Goal: Communication & Community: Answer question/provide support

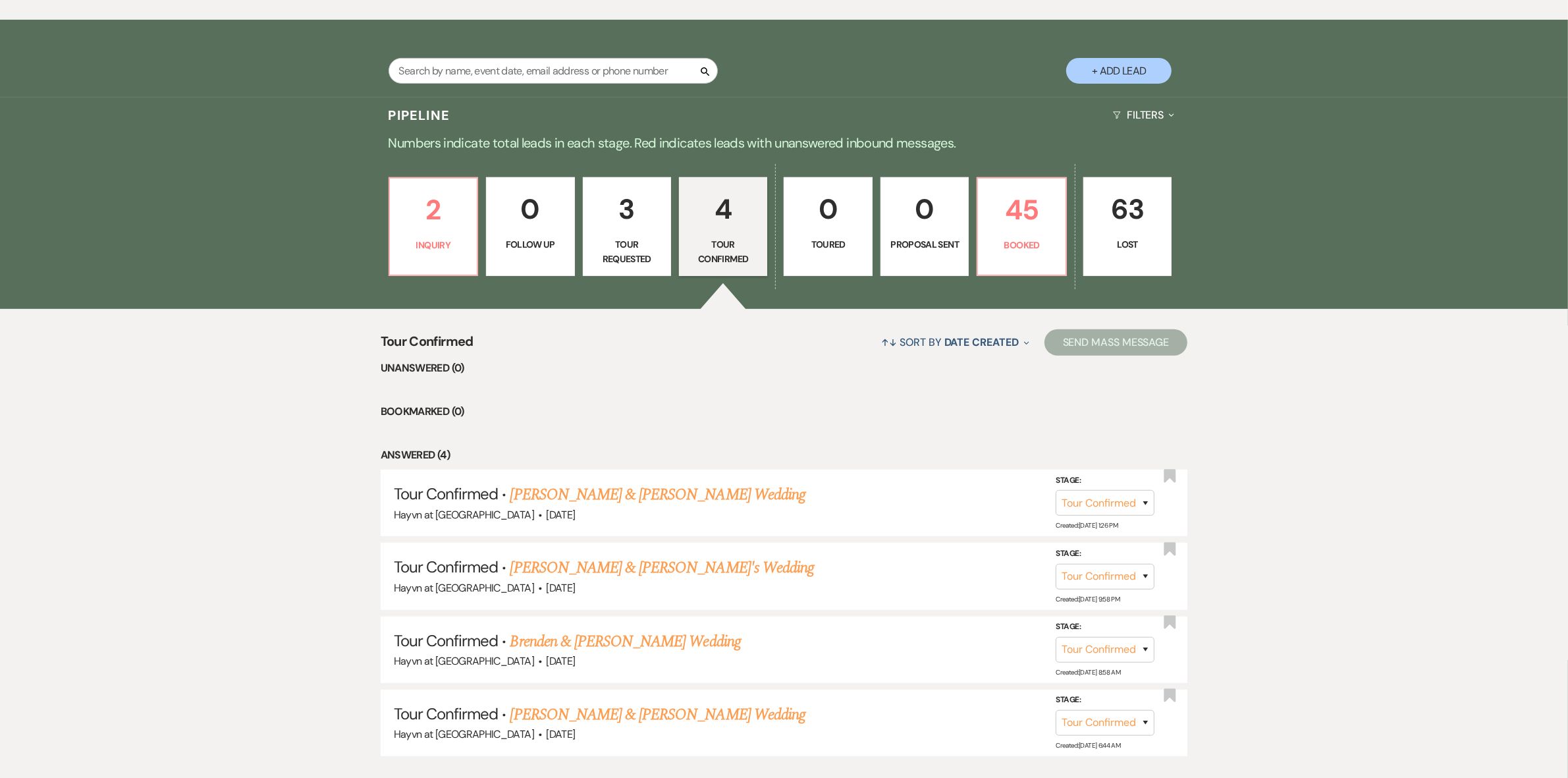
scroll to position [598, 0]
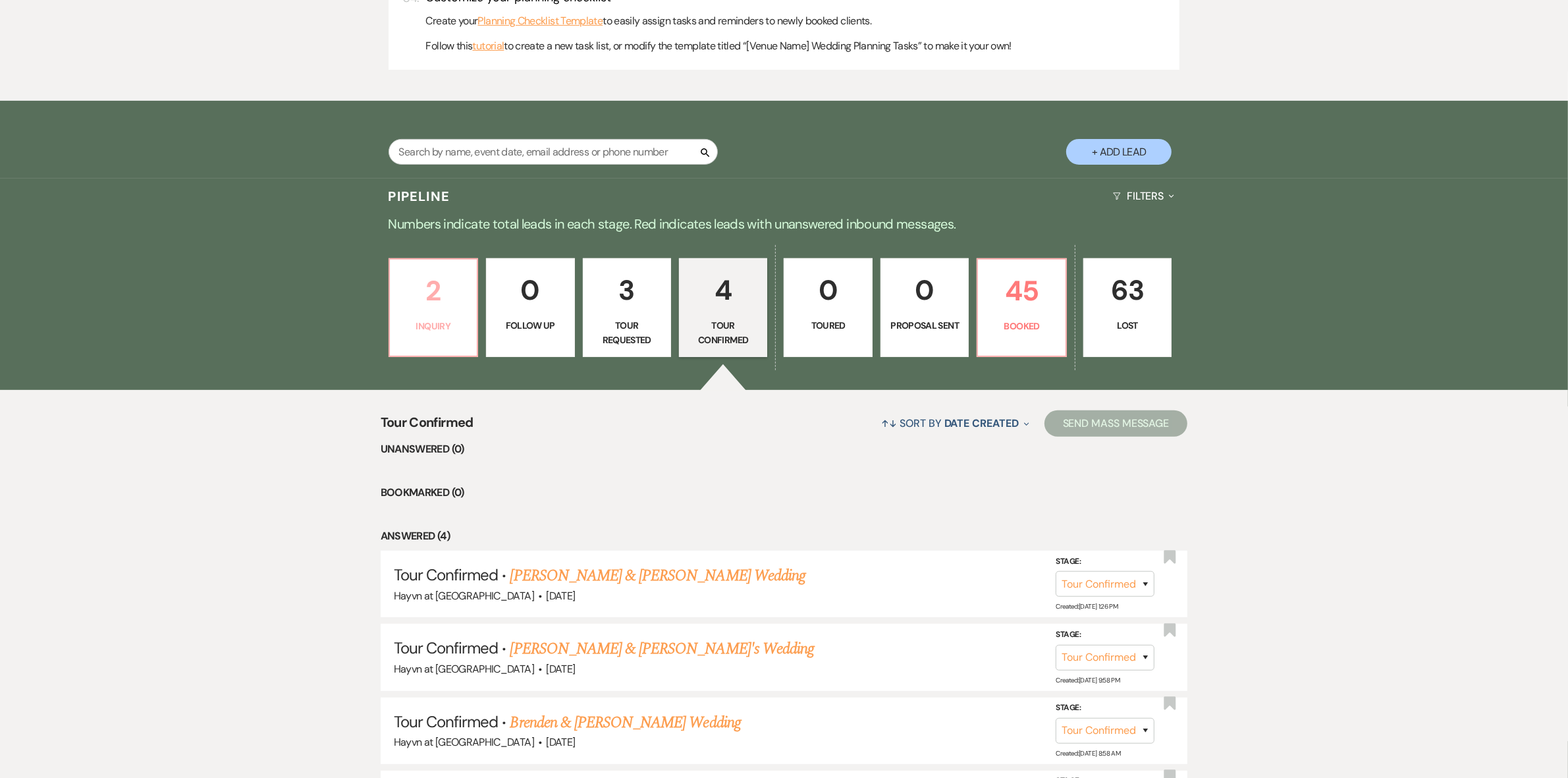
click at [458, 333] on link "2 Inquiry" at bounding box center [433, 308] width 90 height 99
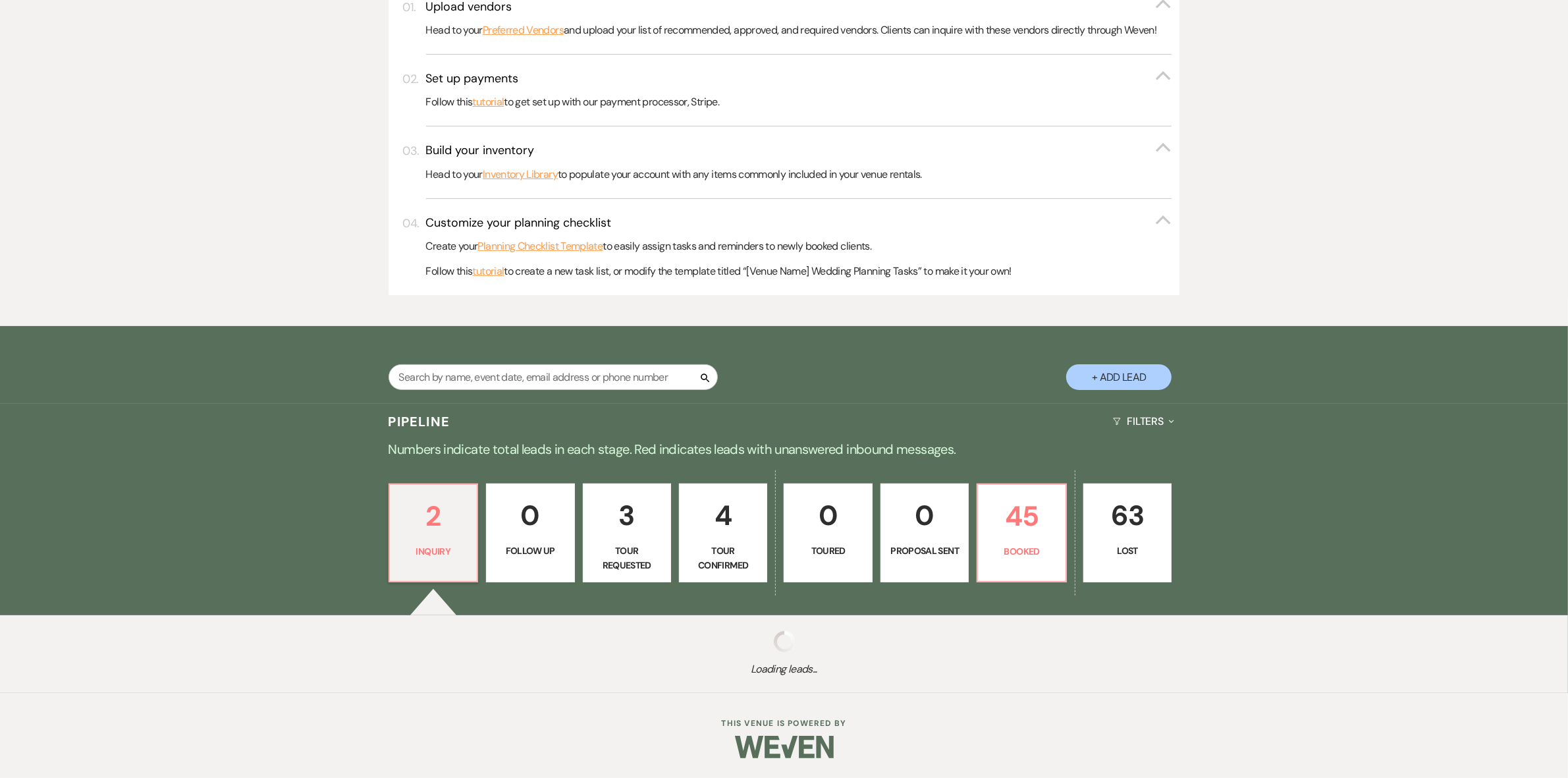
scroll to position [598, 0]
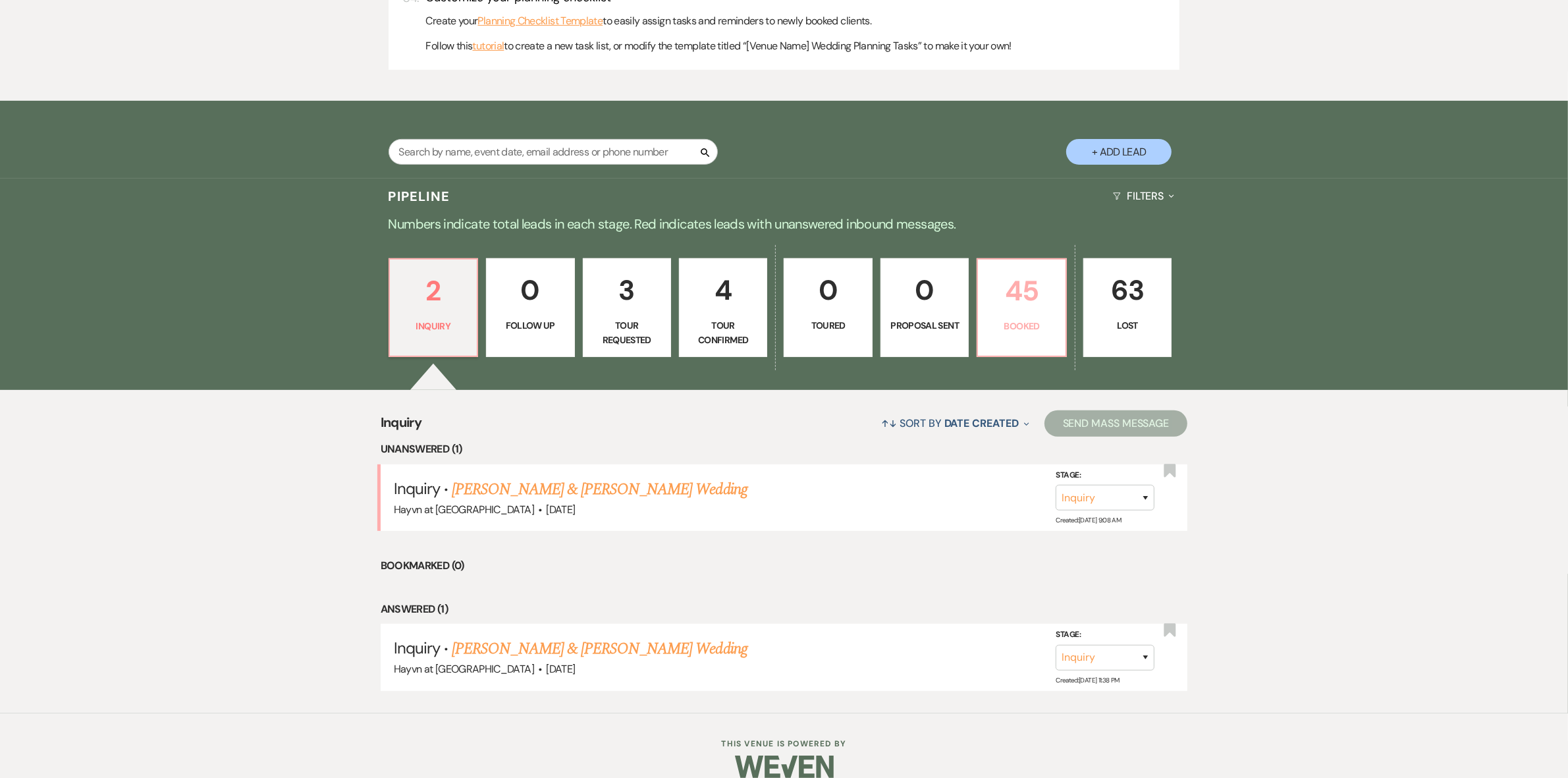
click at [1044, 319] on p "Booked" at bounding box center [1021, 326] width 71 height 15
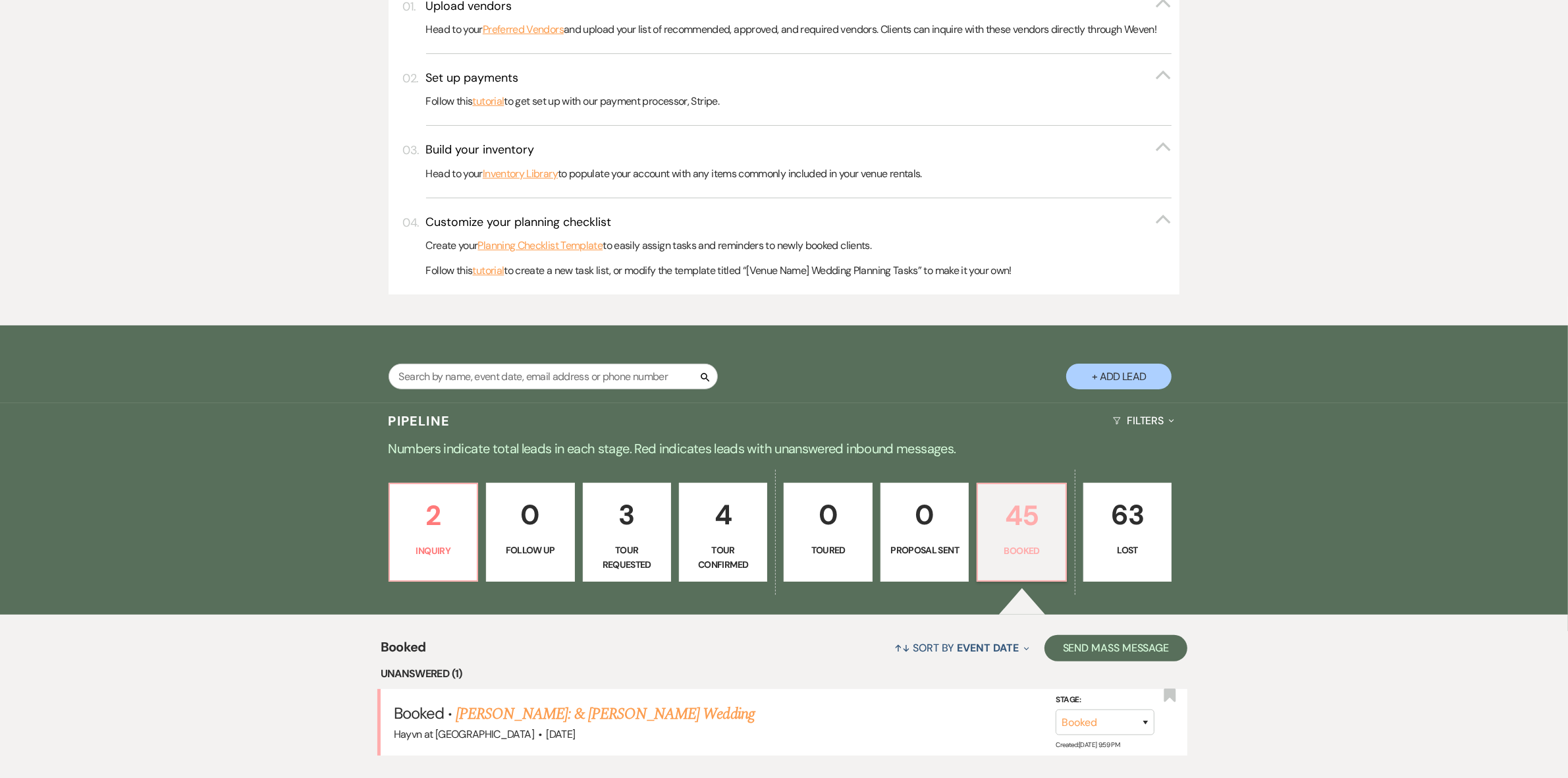
scroll to position [598, 0]
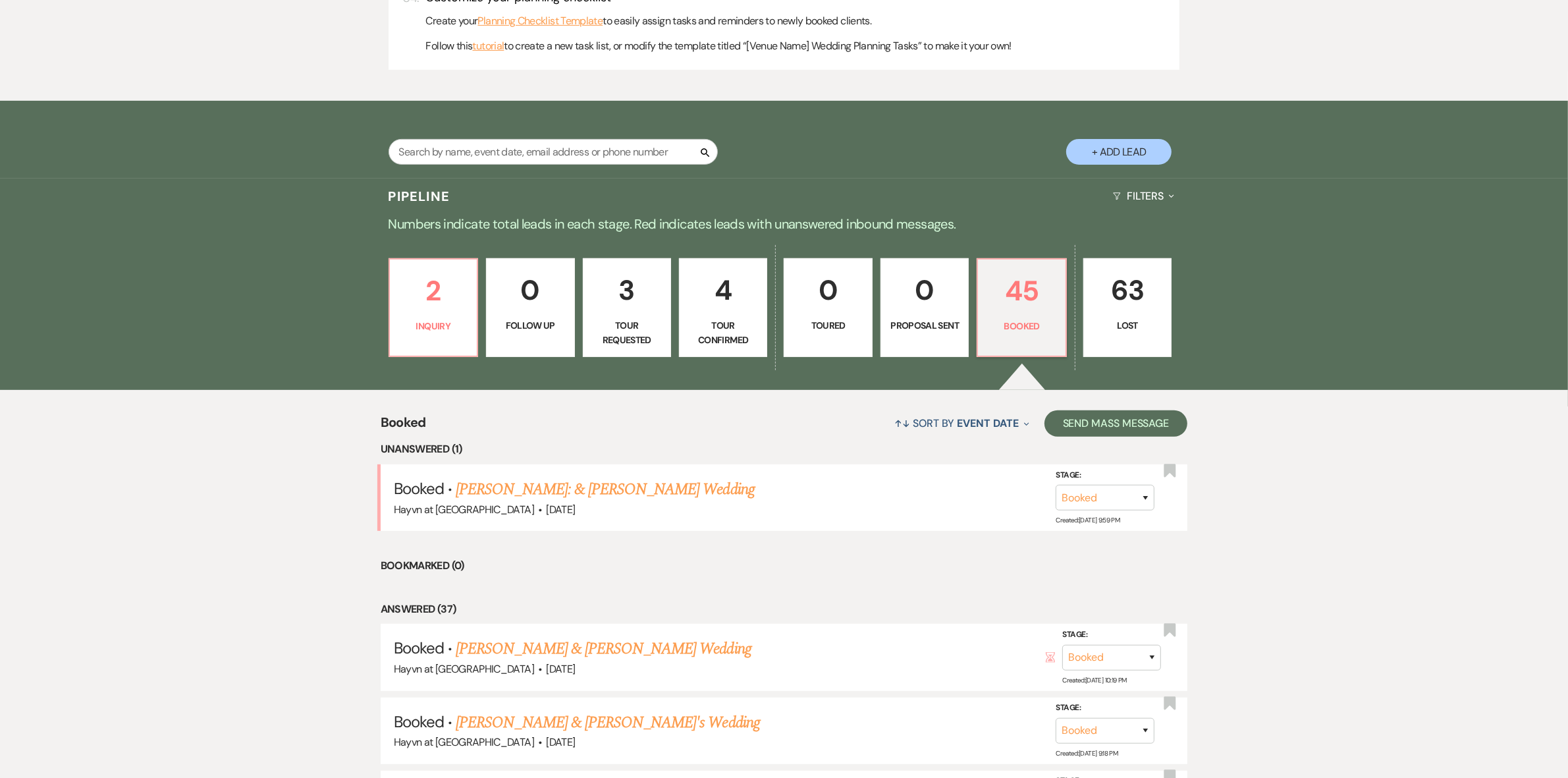
click at [631, 487] on link "[PERSON_NAME]: & [PERSON_NAME] Wedding" at bounding box center [605, 489] width 299 height 23
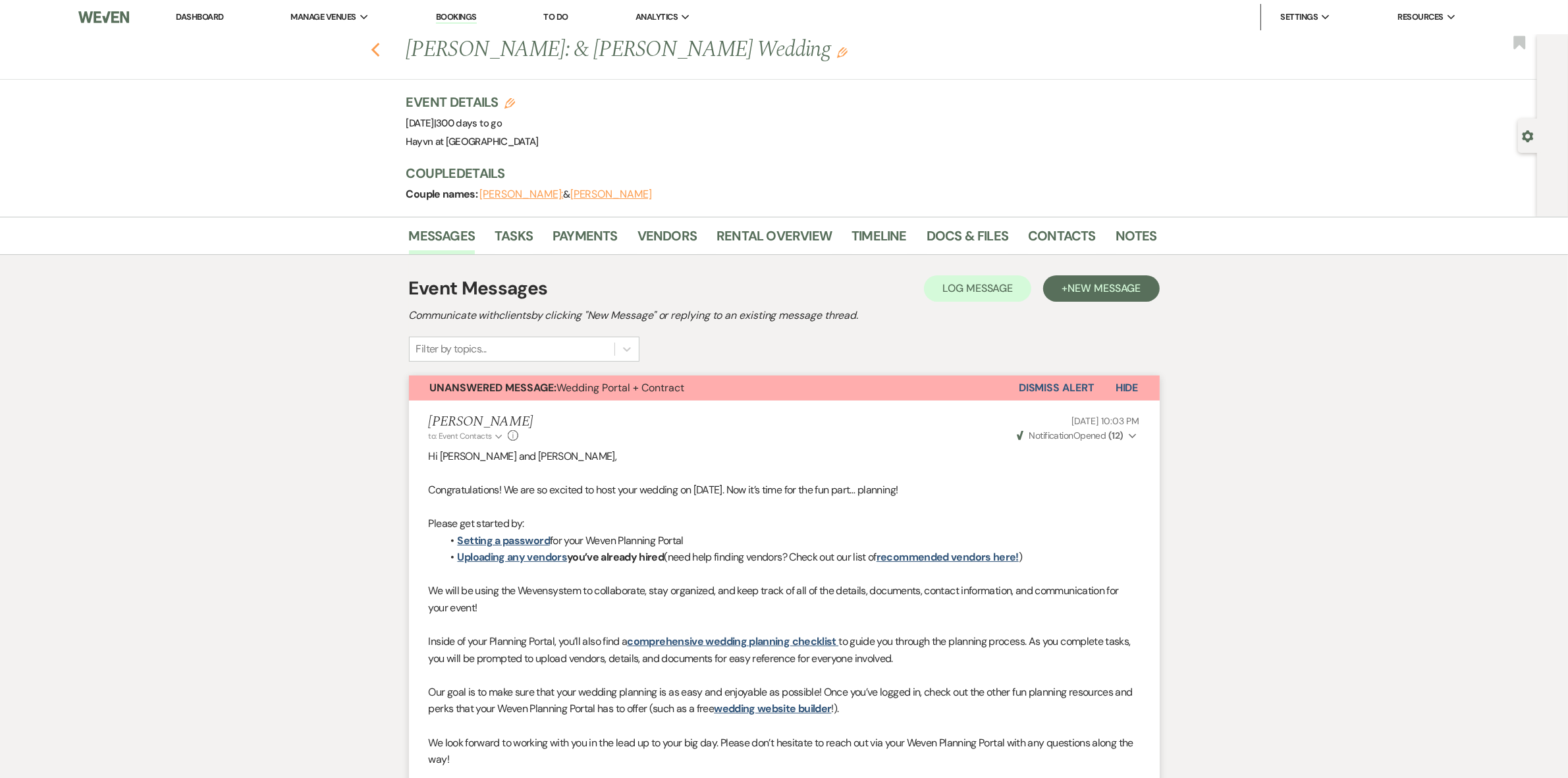
click at [378, 45] on icon "Previous" at bounding box center [376, 50] width 10 height 16
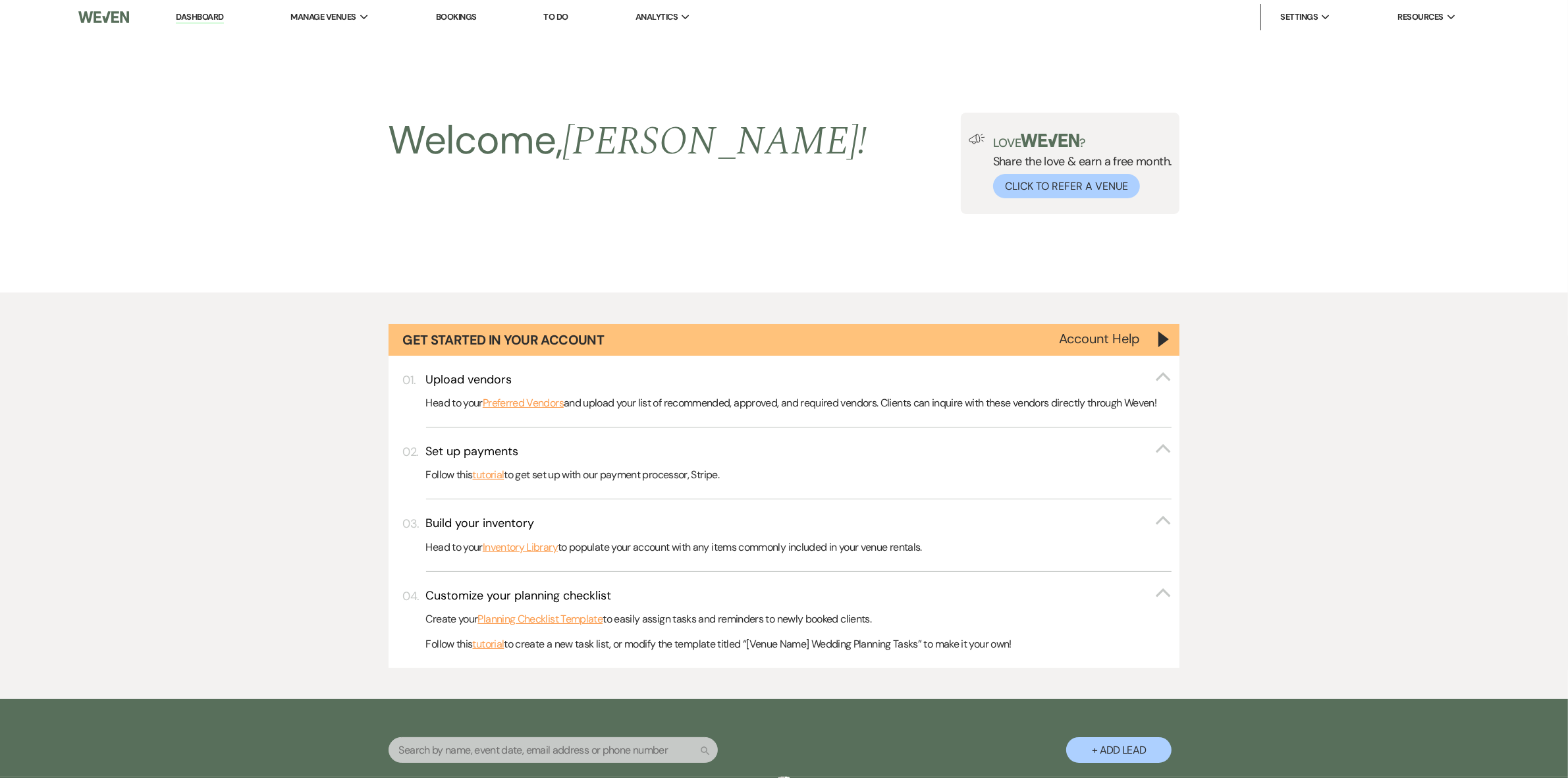
scroll to position [598, 0]
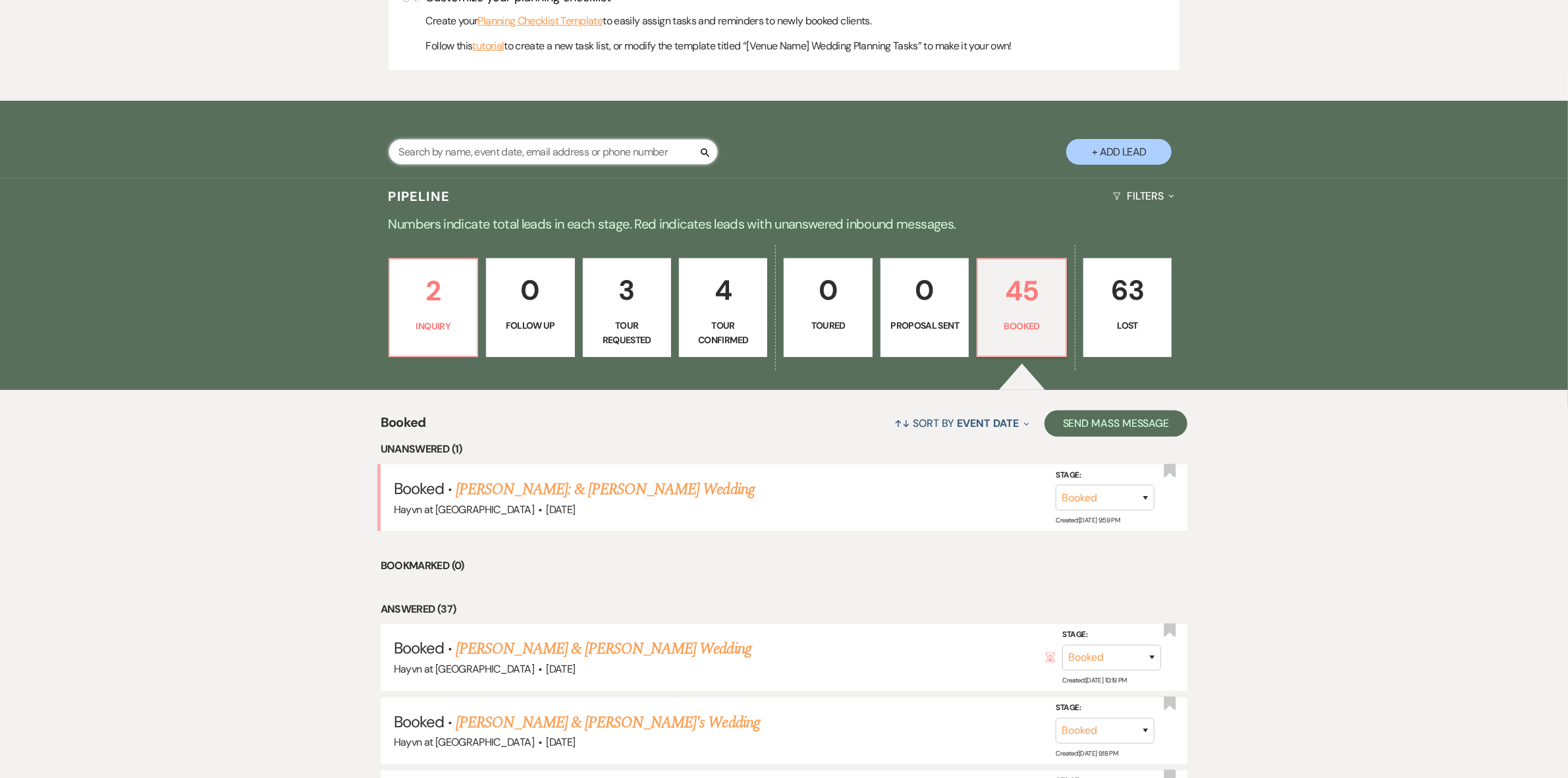
click at [467, 153] on input "text" at bounding box center [553, 151] width 329 height 26
type input "tables"
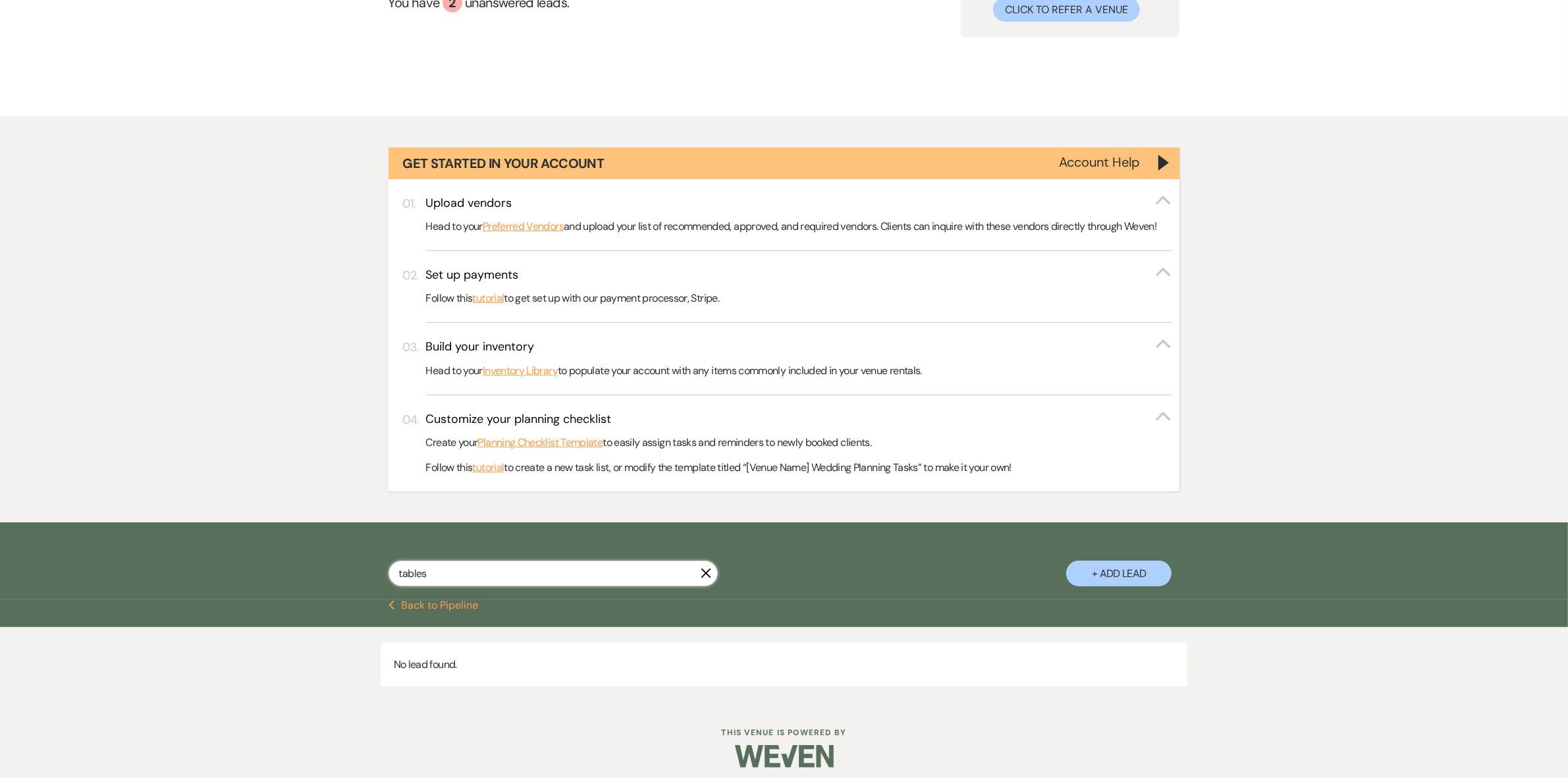
scroll to position [186, 0]
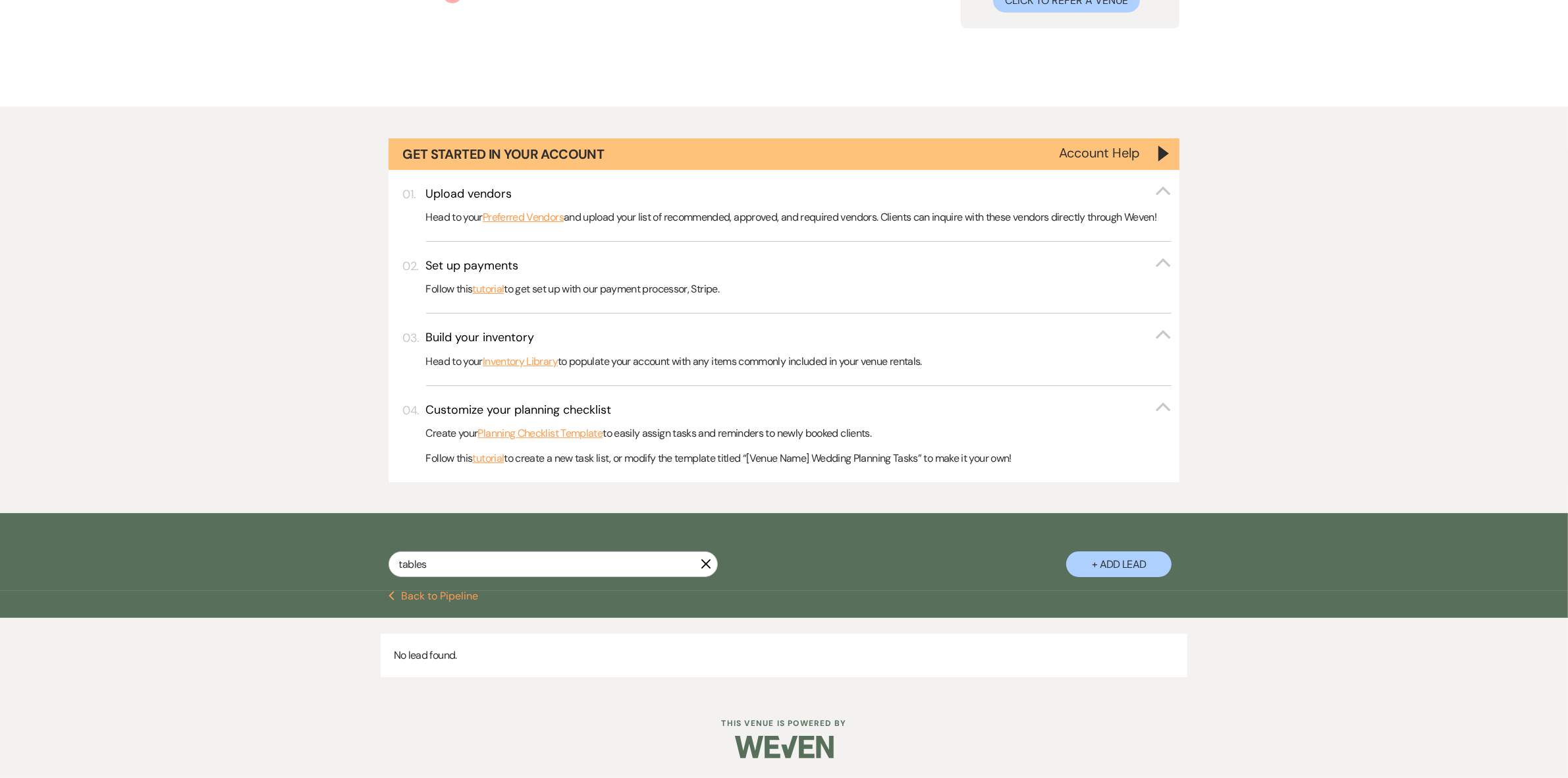
click at [390, 596] on use "button" at bounding box center [391, 597] width 6 height 10
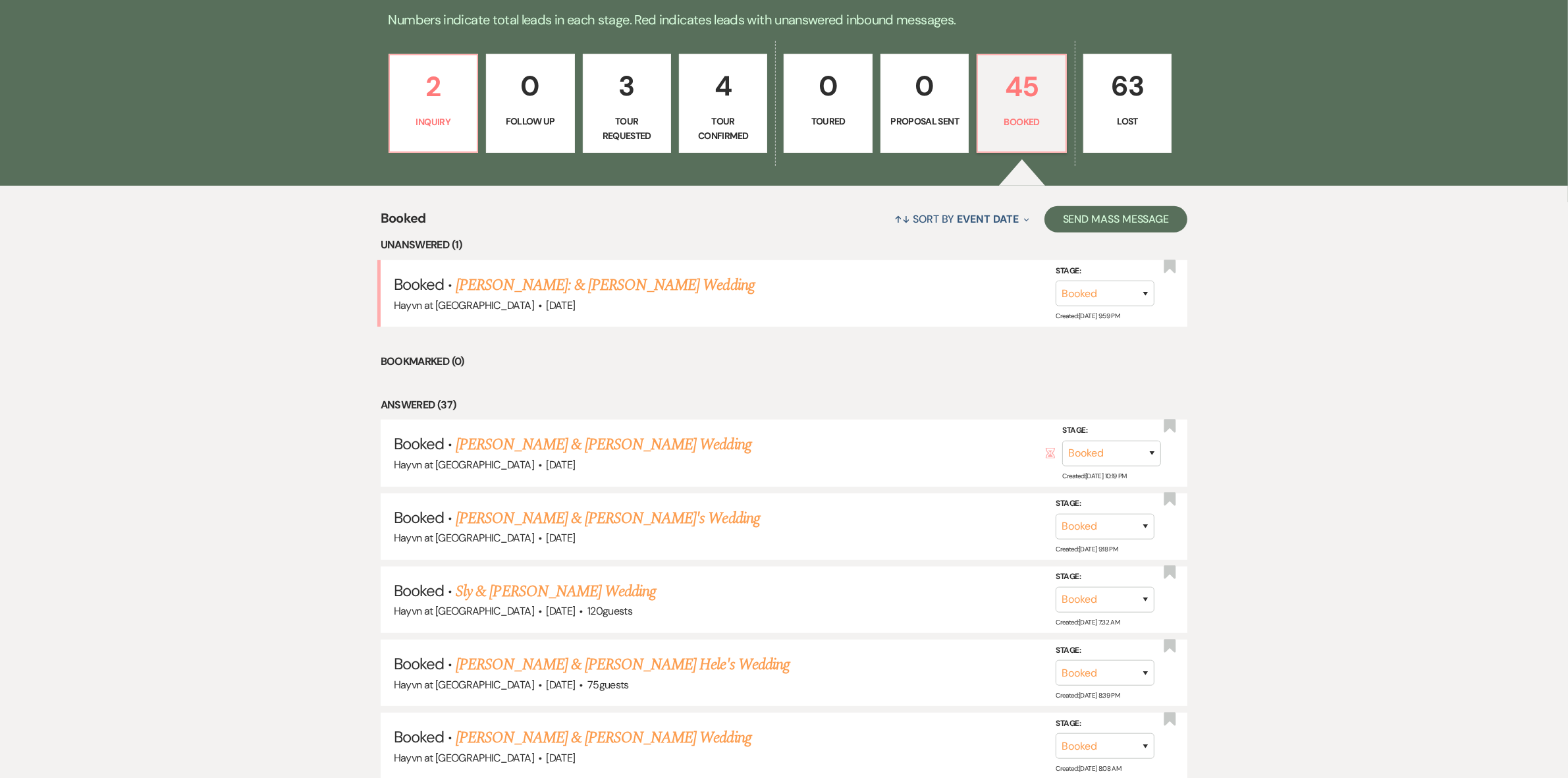
scroll to position [681, 0]
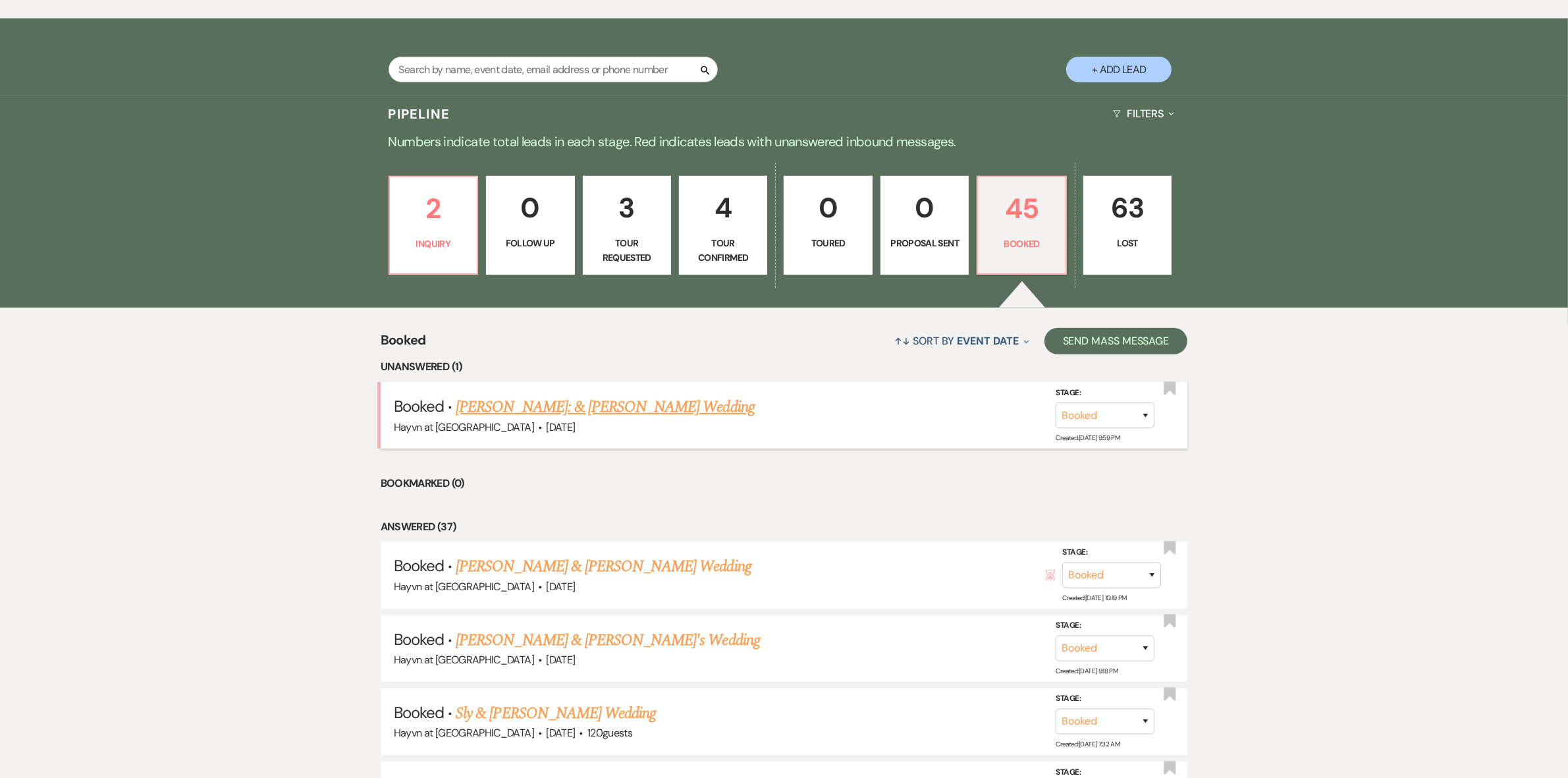
click at [627, 410] on link "[PERSON_NAME]: & [PERSON_NAME] Wedding" at bounding box center [605, 407] width 299 height 23
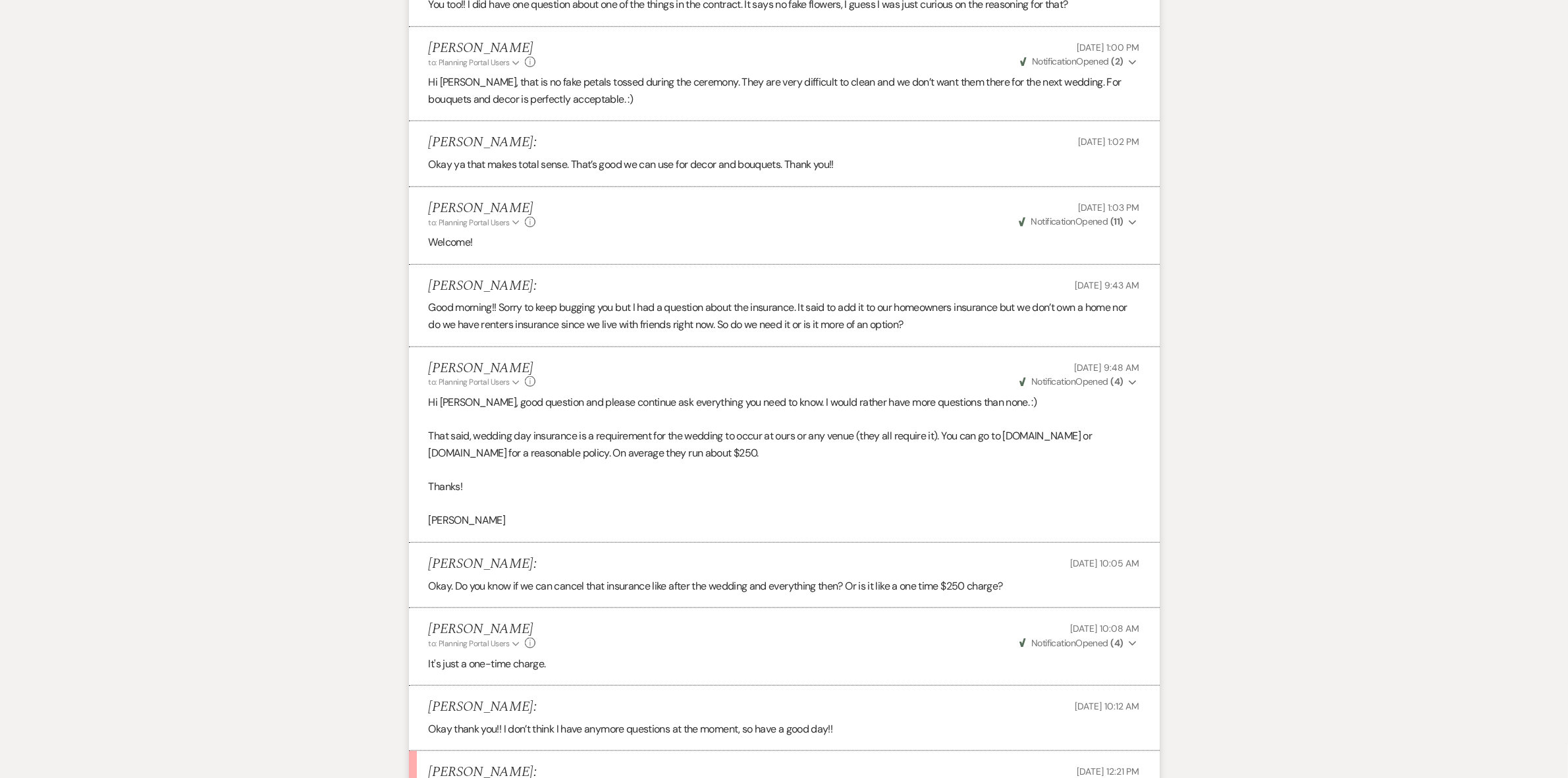
scroll to position [1446, 0]
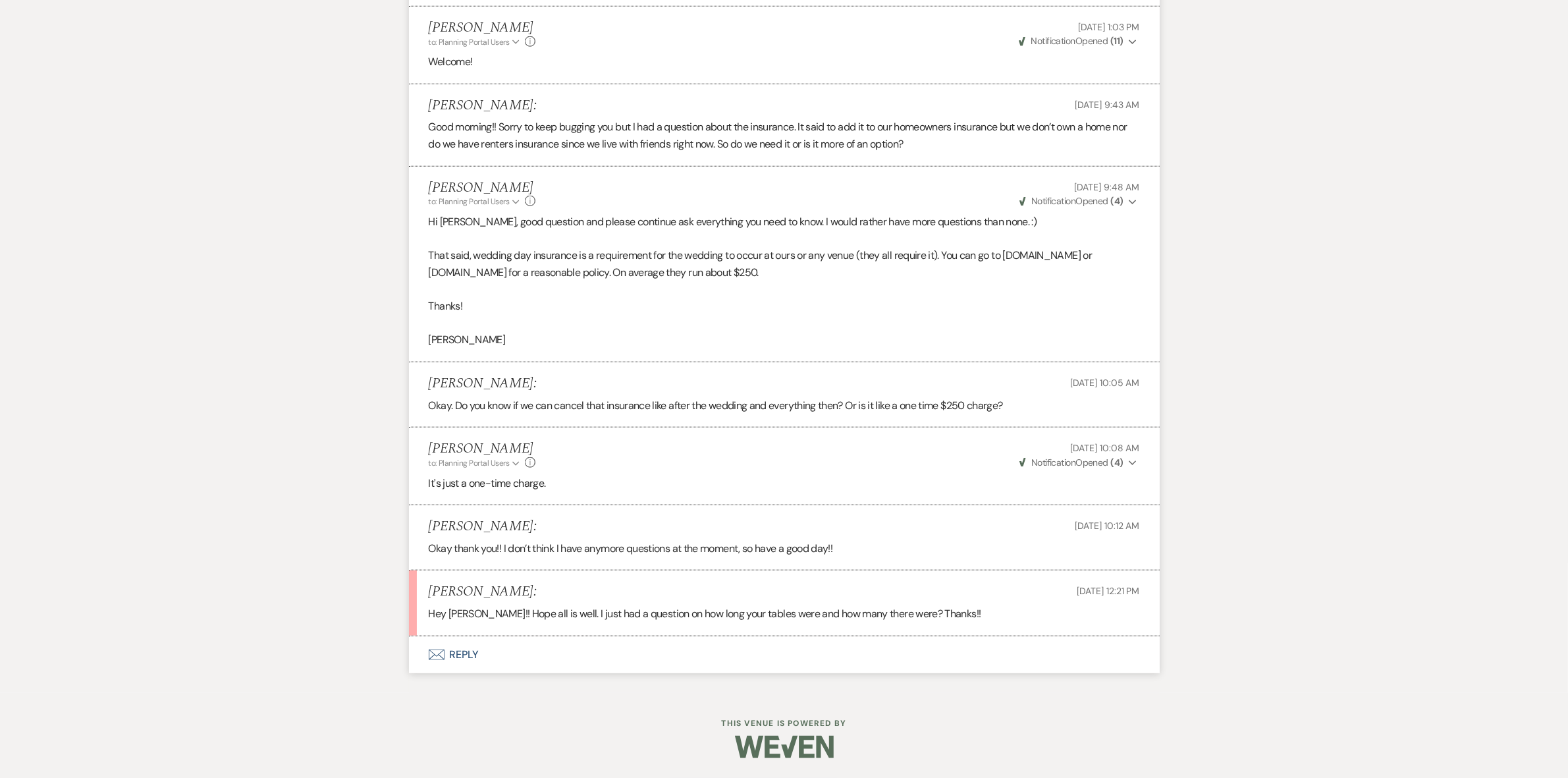
click at [462, 655] on button "Envelope Reply" at bounding box center [784, 655] width 751 height 37
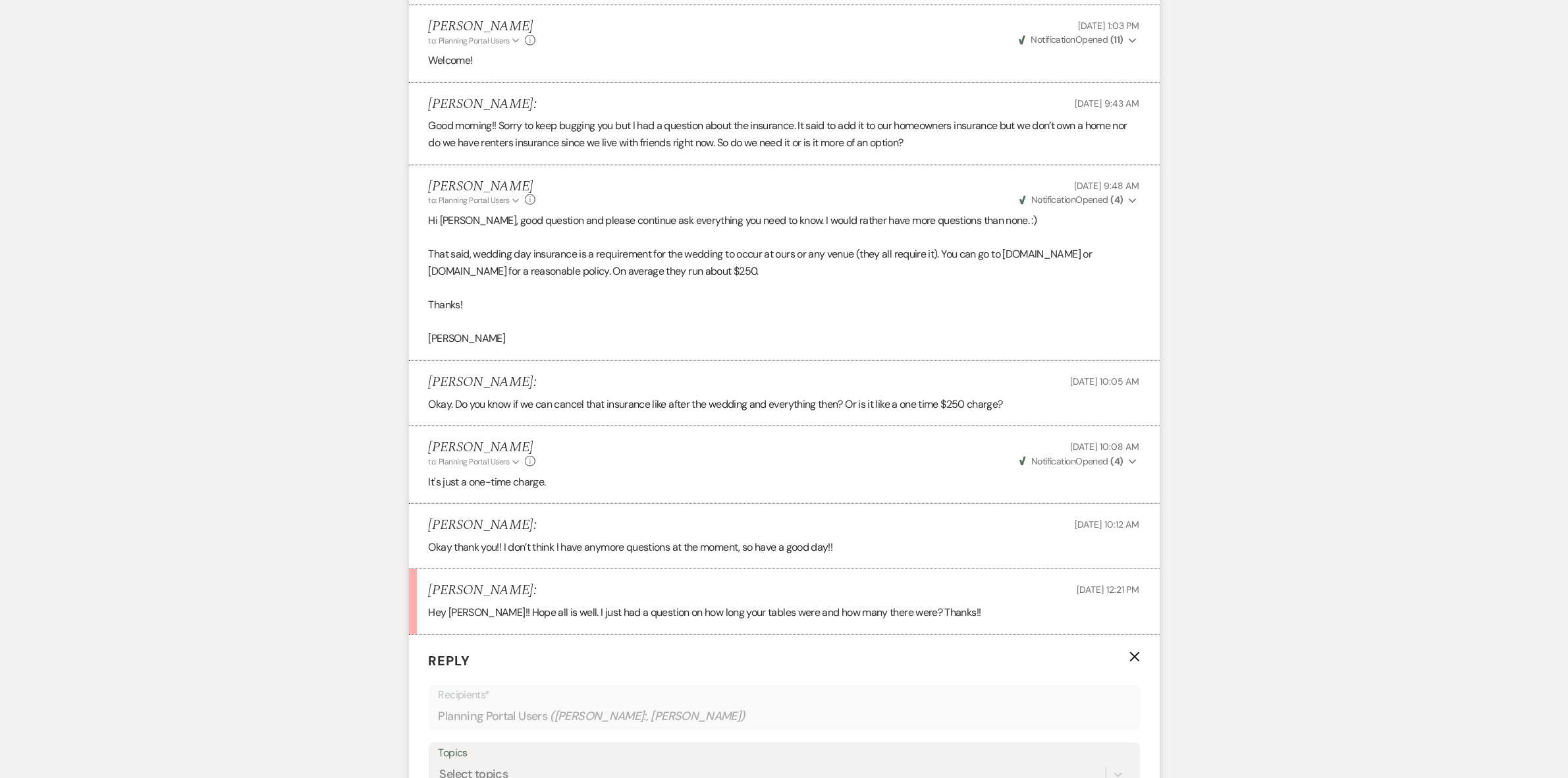
scroll to position [1698, 0]
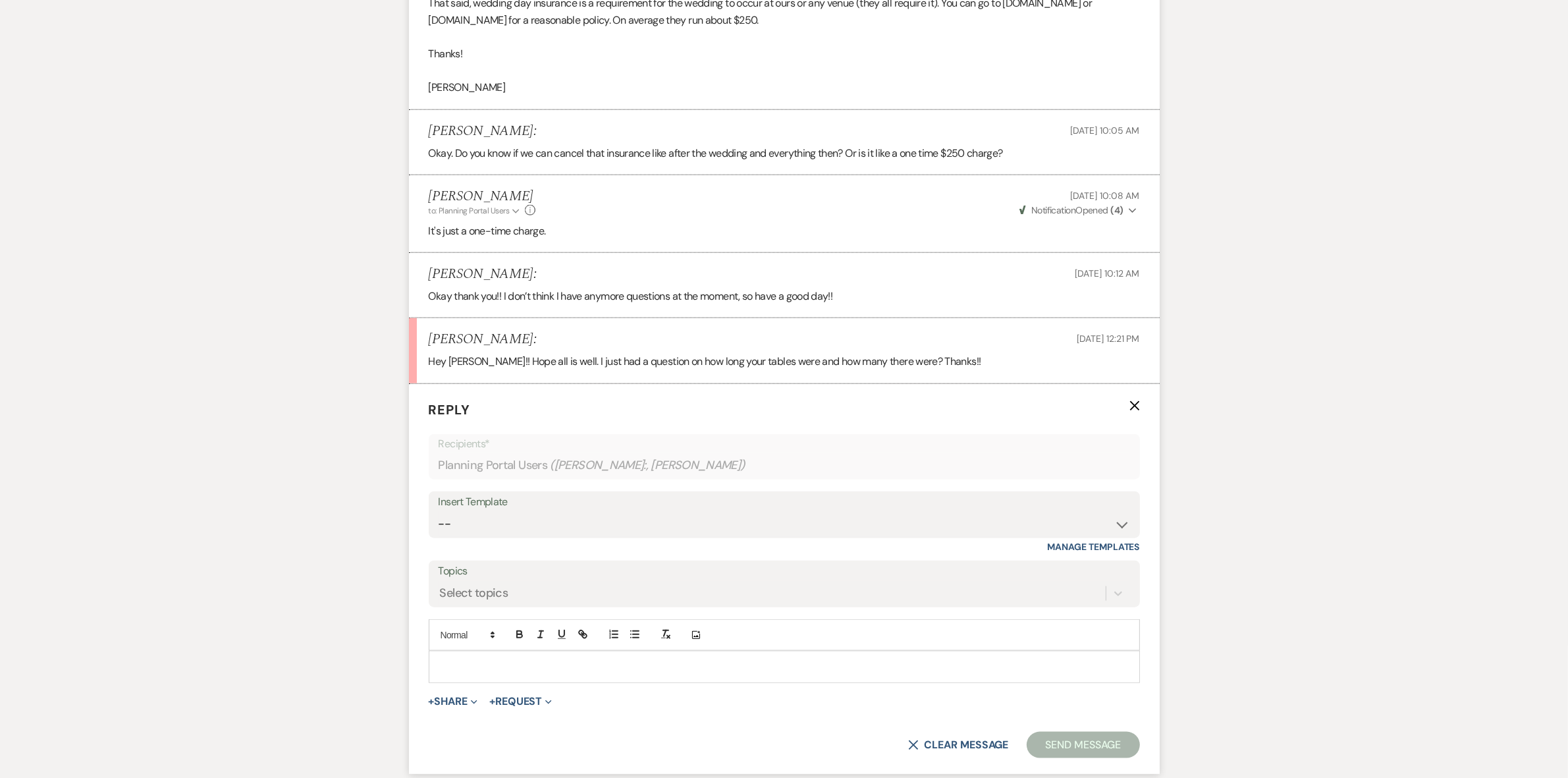
click at [440, 677] on div at bounding box center [784, 666] width 710 height 30
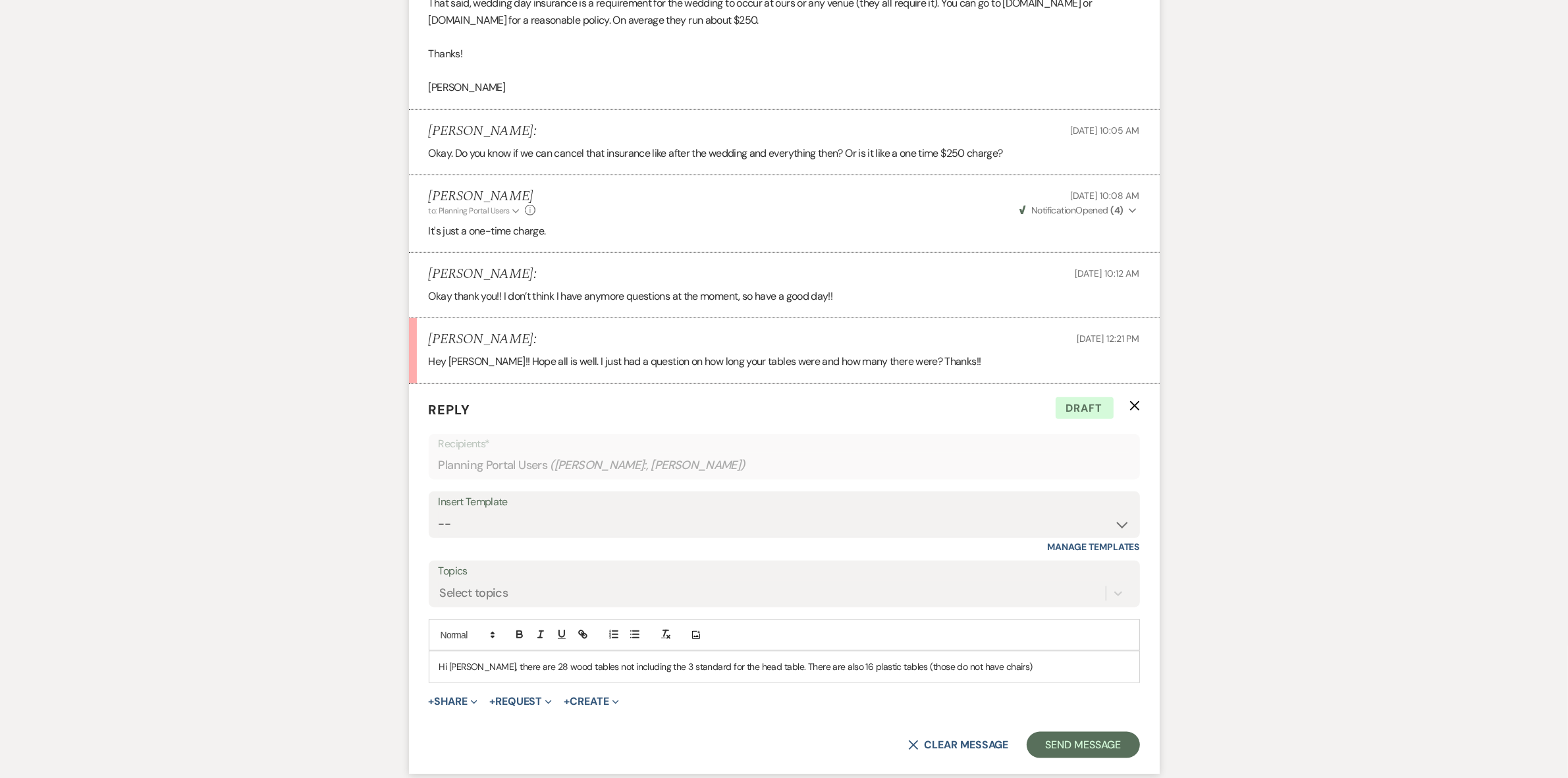
click at [991, 666] on p "Hi [PERSON_NAME], there are 28 wood tables not including the 3 standard for the…" at bounding box center [784, 667] width 690 height 15
click at [1036, 672] on p "Hi [PERSON_NAME], there are 28 wood tables not including the 3 standard for the…" at bounding box center [784, 667] width 690 height 15
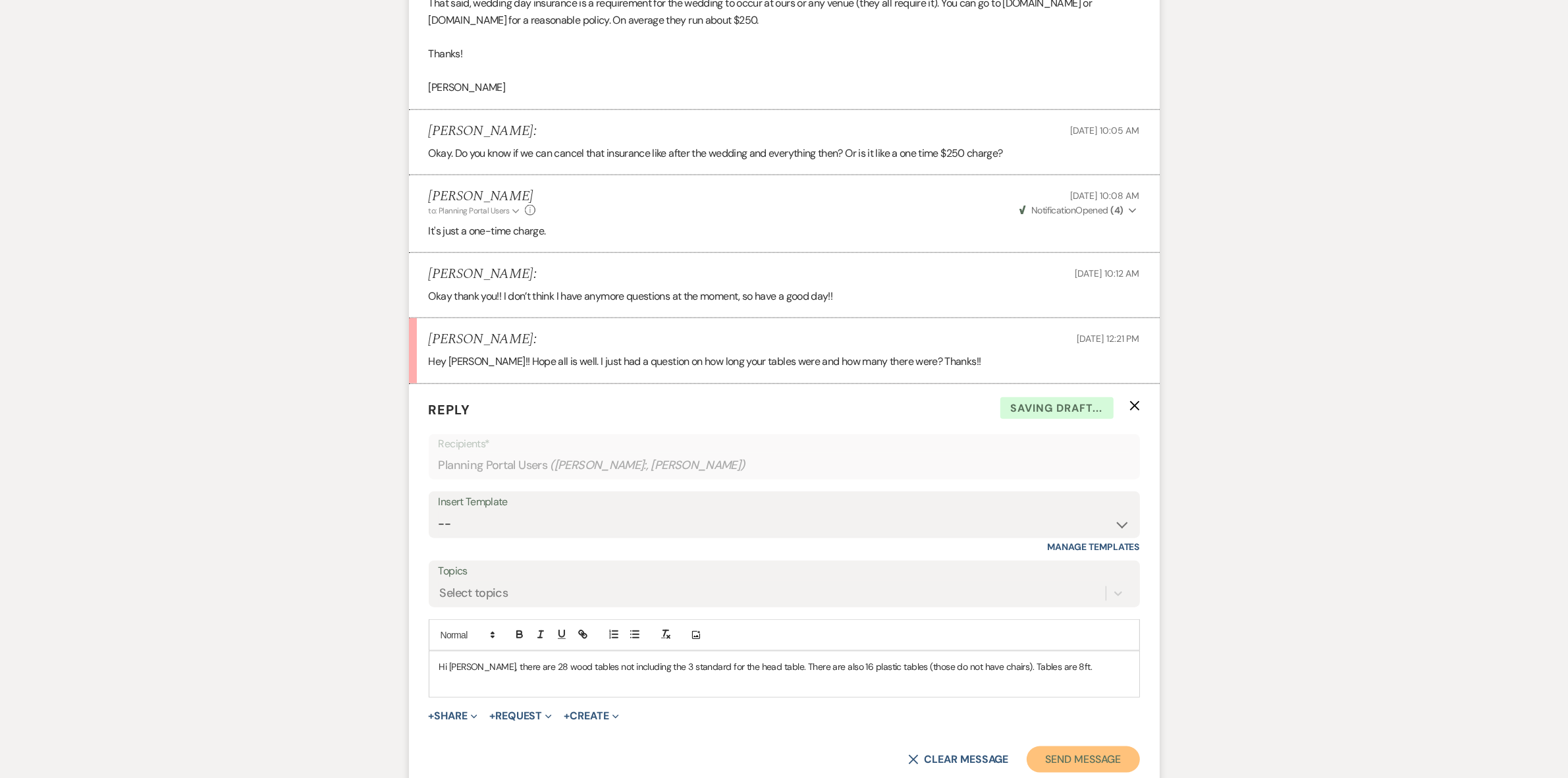
click at [1084, 756] on button "Send Message" at bounding box center [1083, 760] width 112 height 26
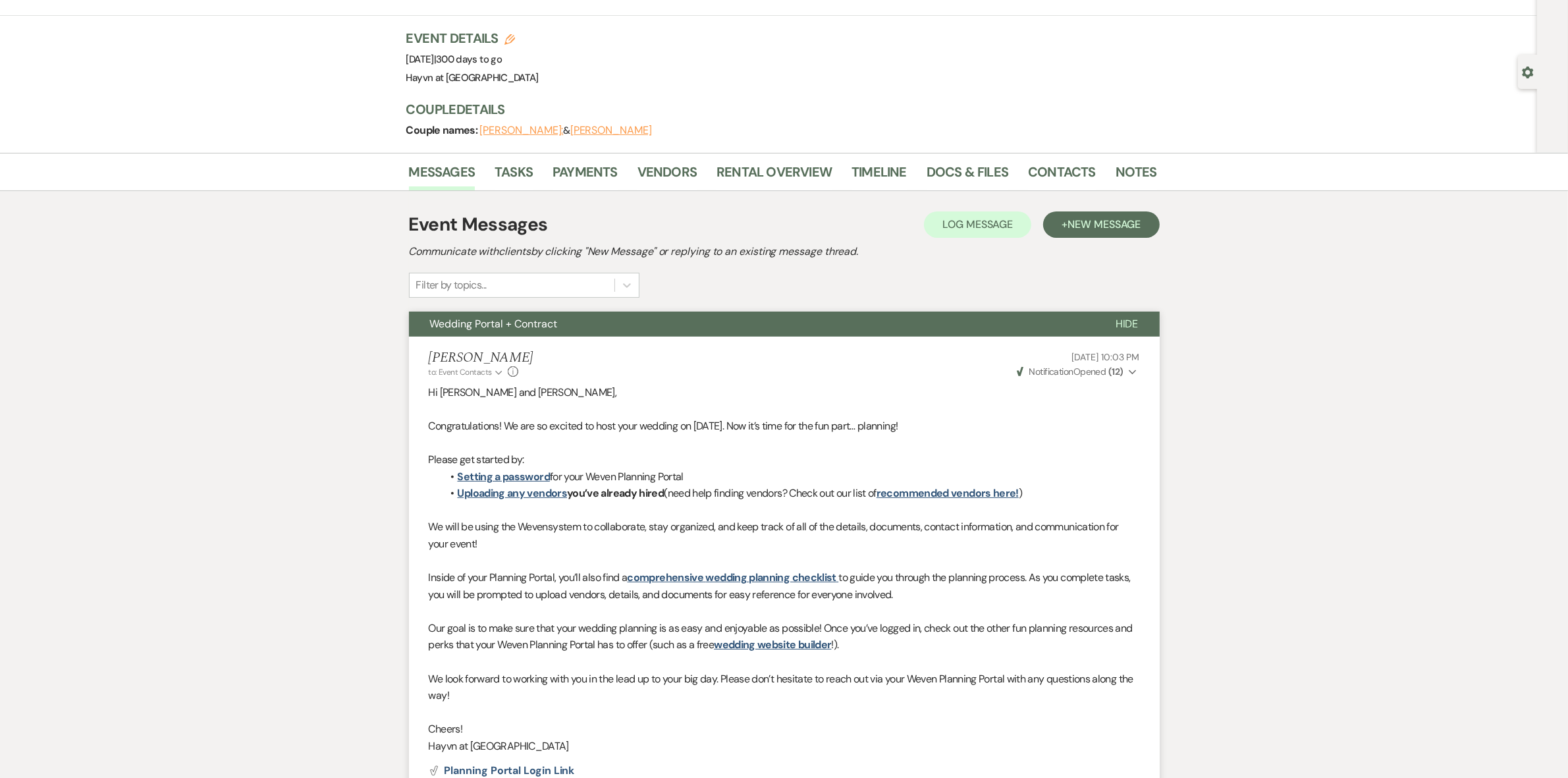
scroll to position [0, 0]
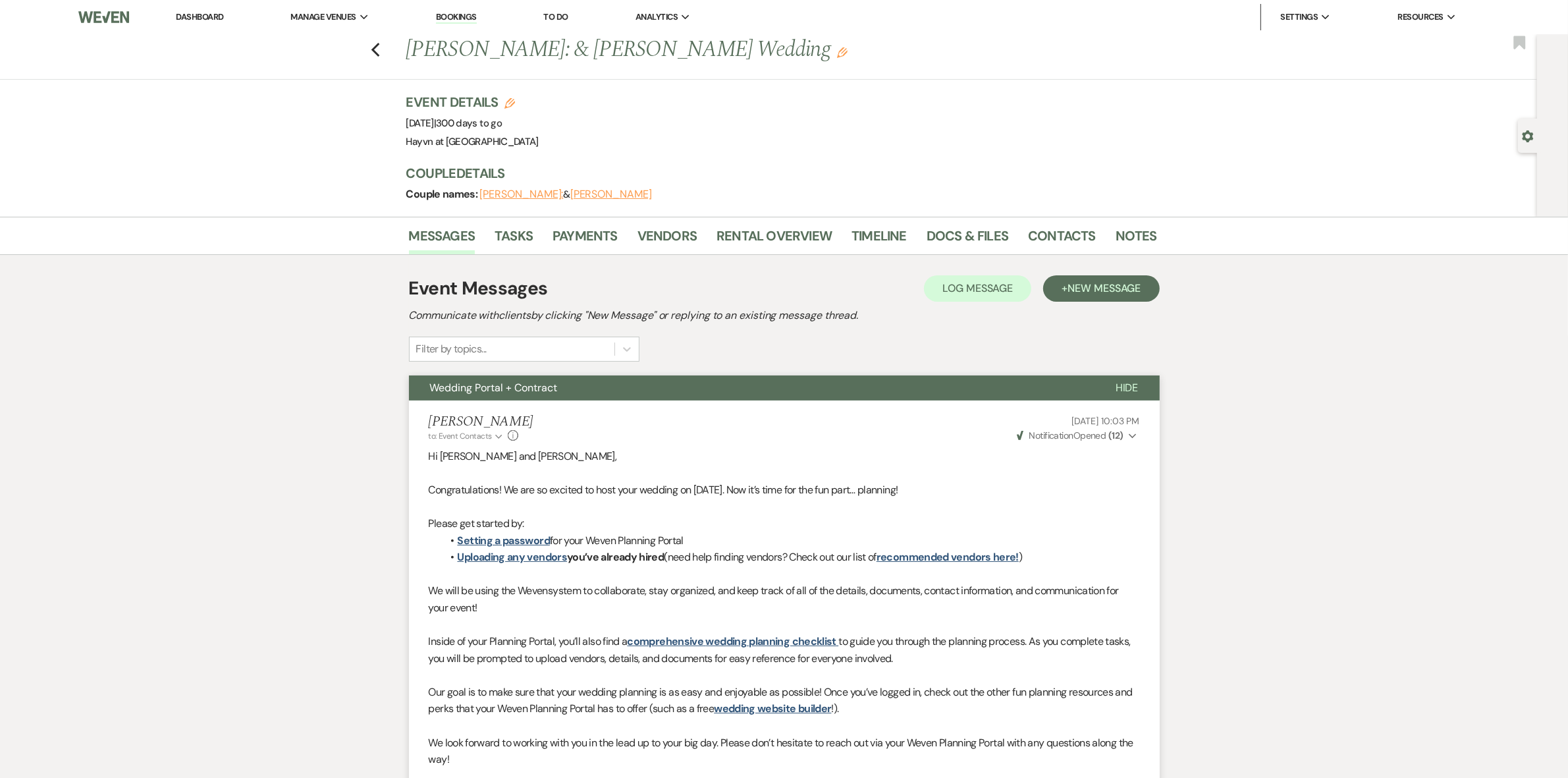
click at [186, 15] on link "Dashboard" at bounding box center [199, 16] width 47 height 11
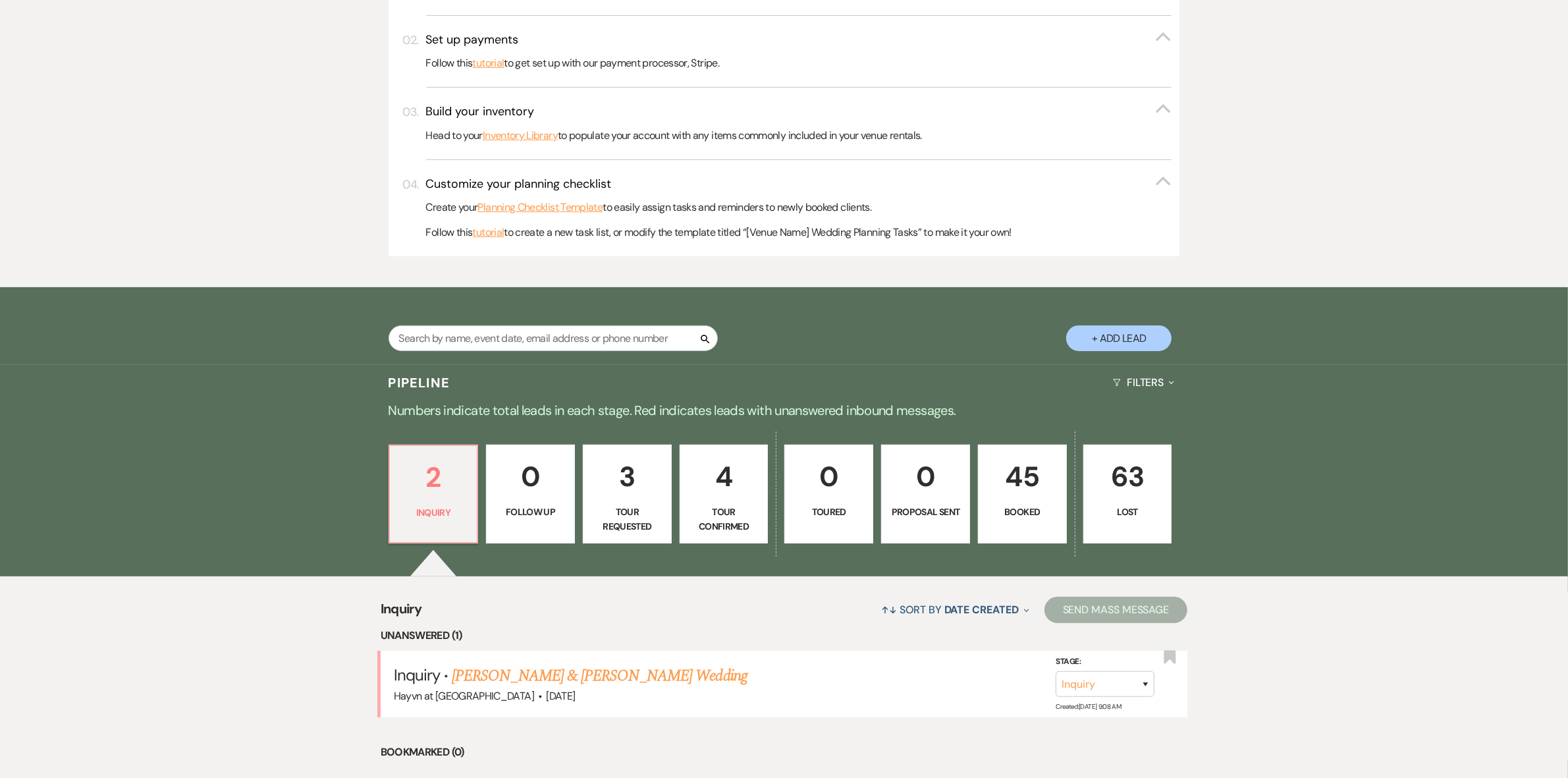
scroll to position [617, 0]
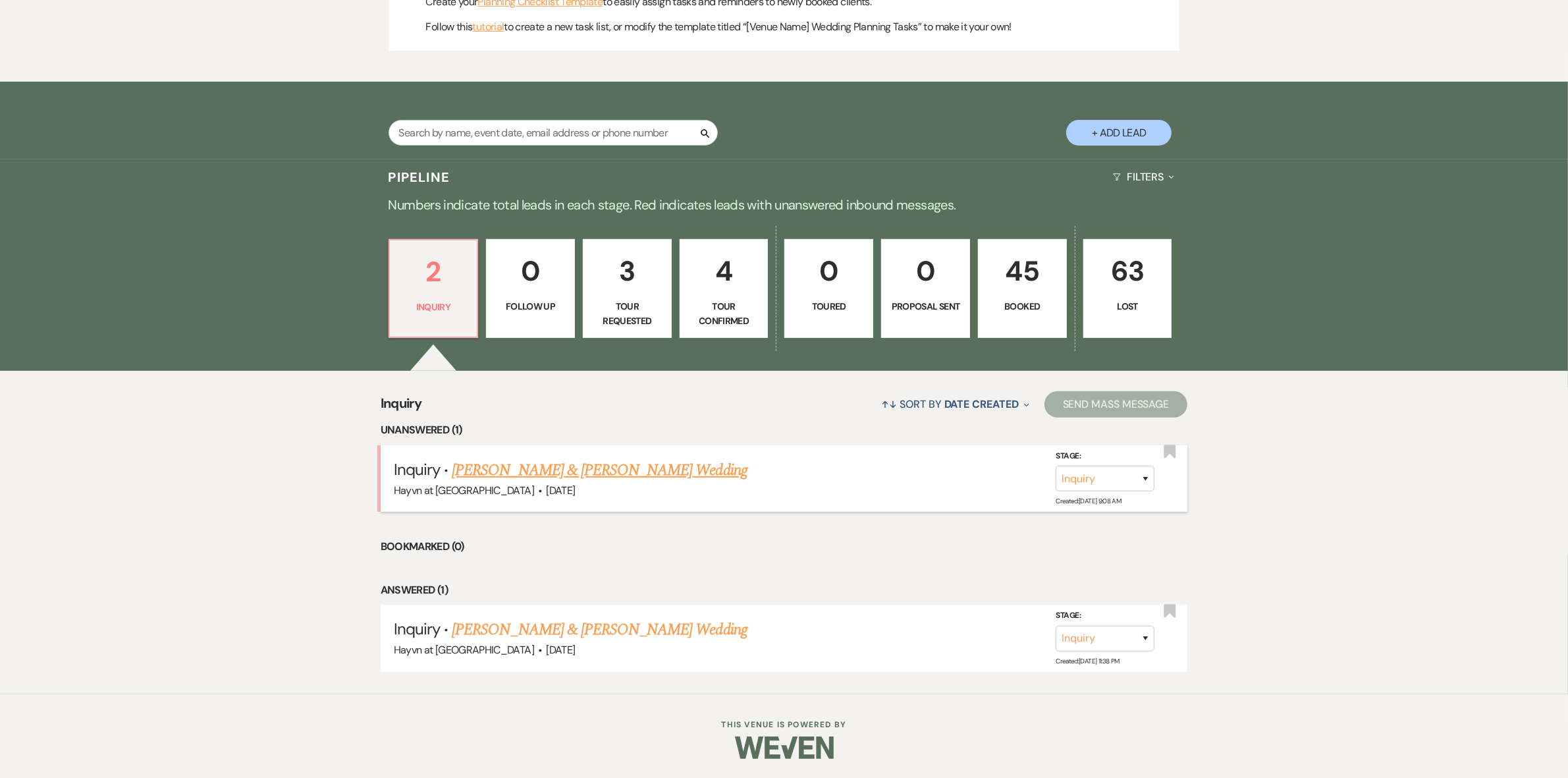
click at [534, 463] on link "[PERSON_NAME] & [PERSON_NAME] Wedding" at bounding box center [600, 470] width 295 height 23
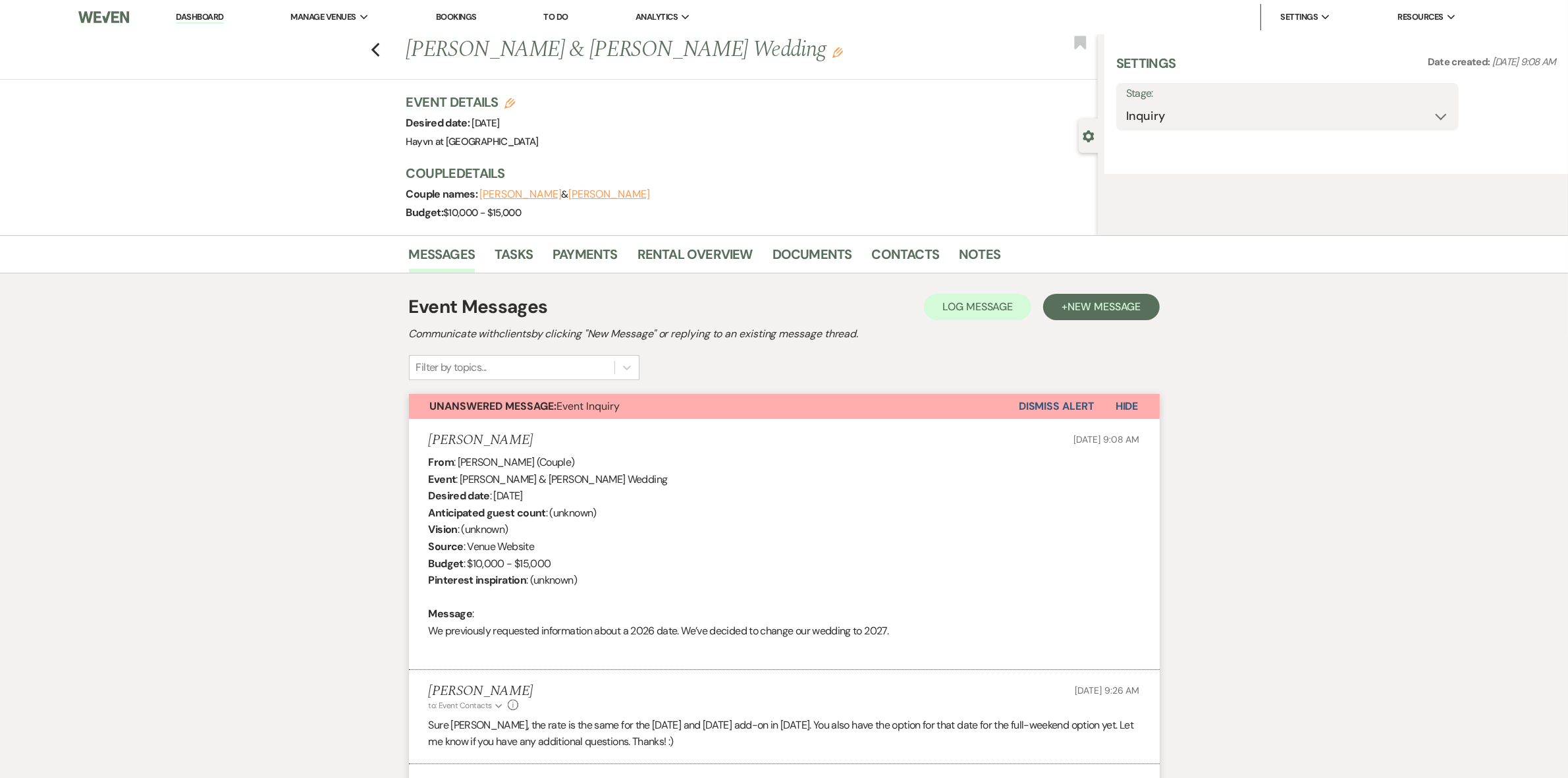
select select "5"
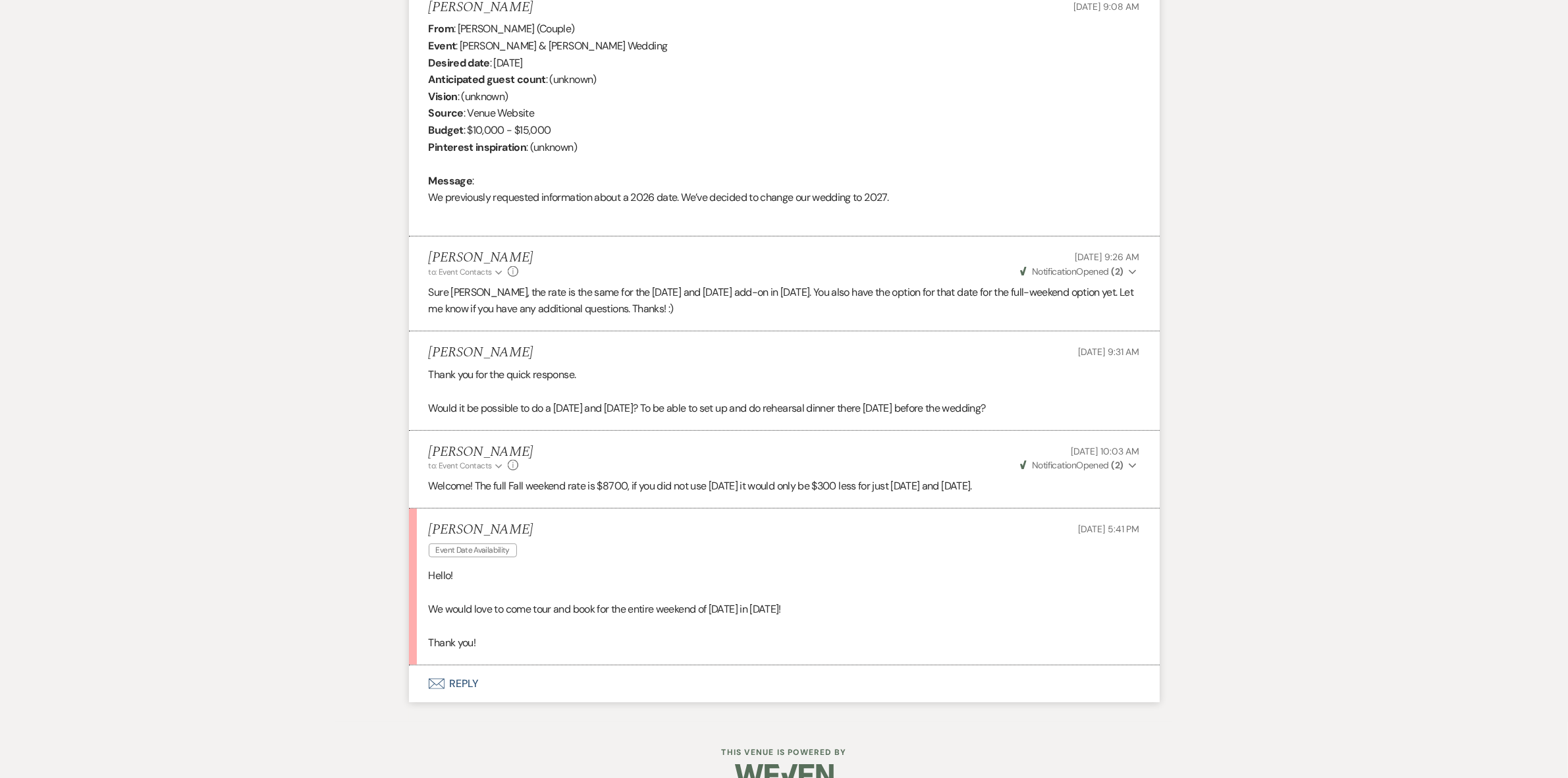
scroll to position [558, 0]
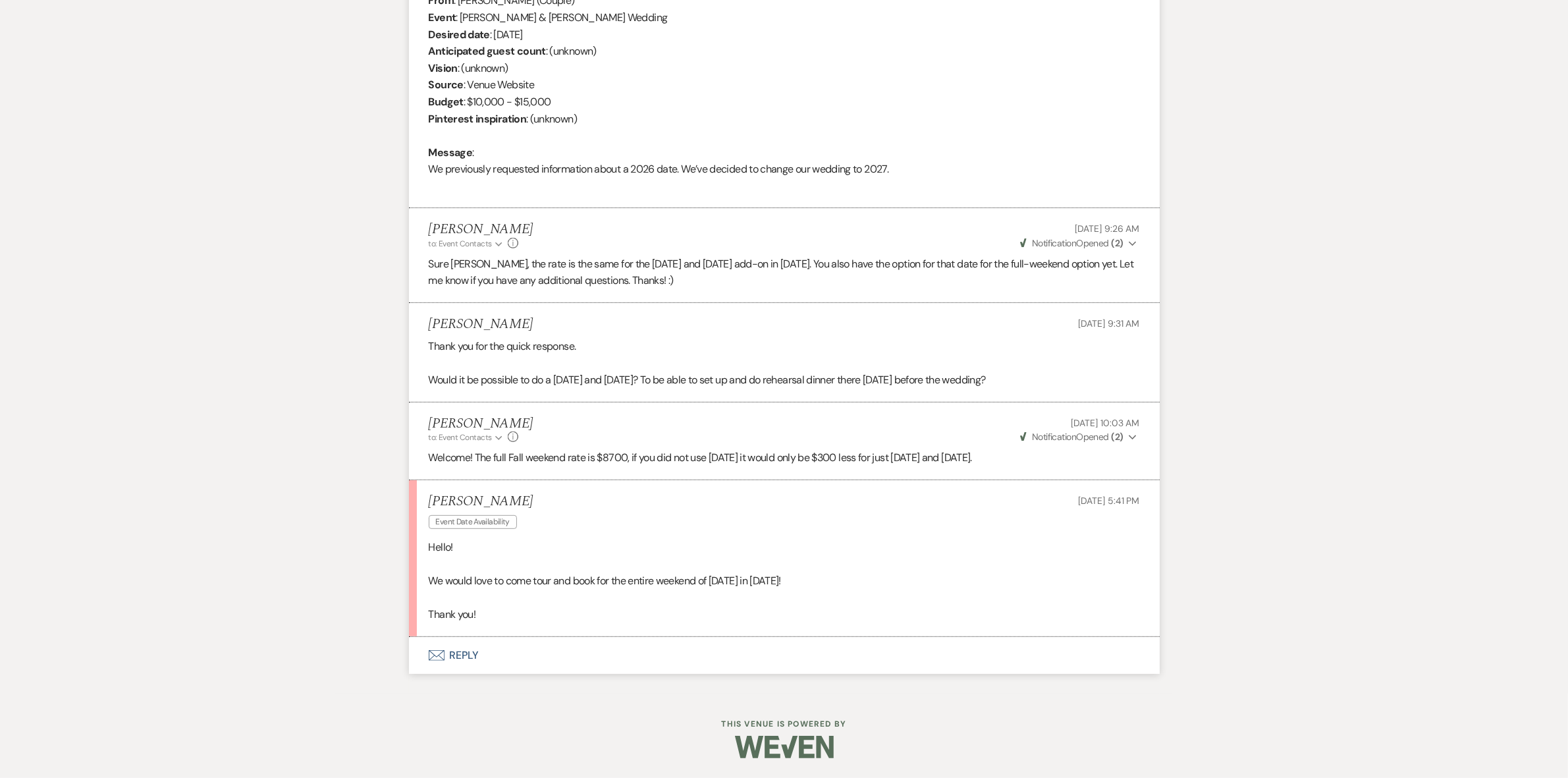
click at [467, 655] on button "Envelope Reply" at bounding box center [784, 655] width 751 height 37
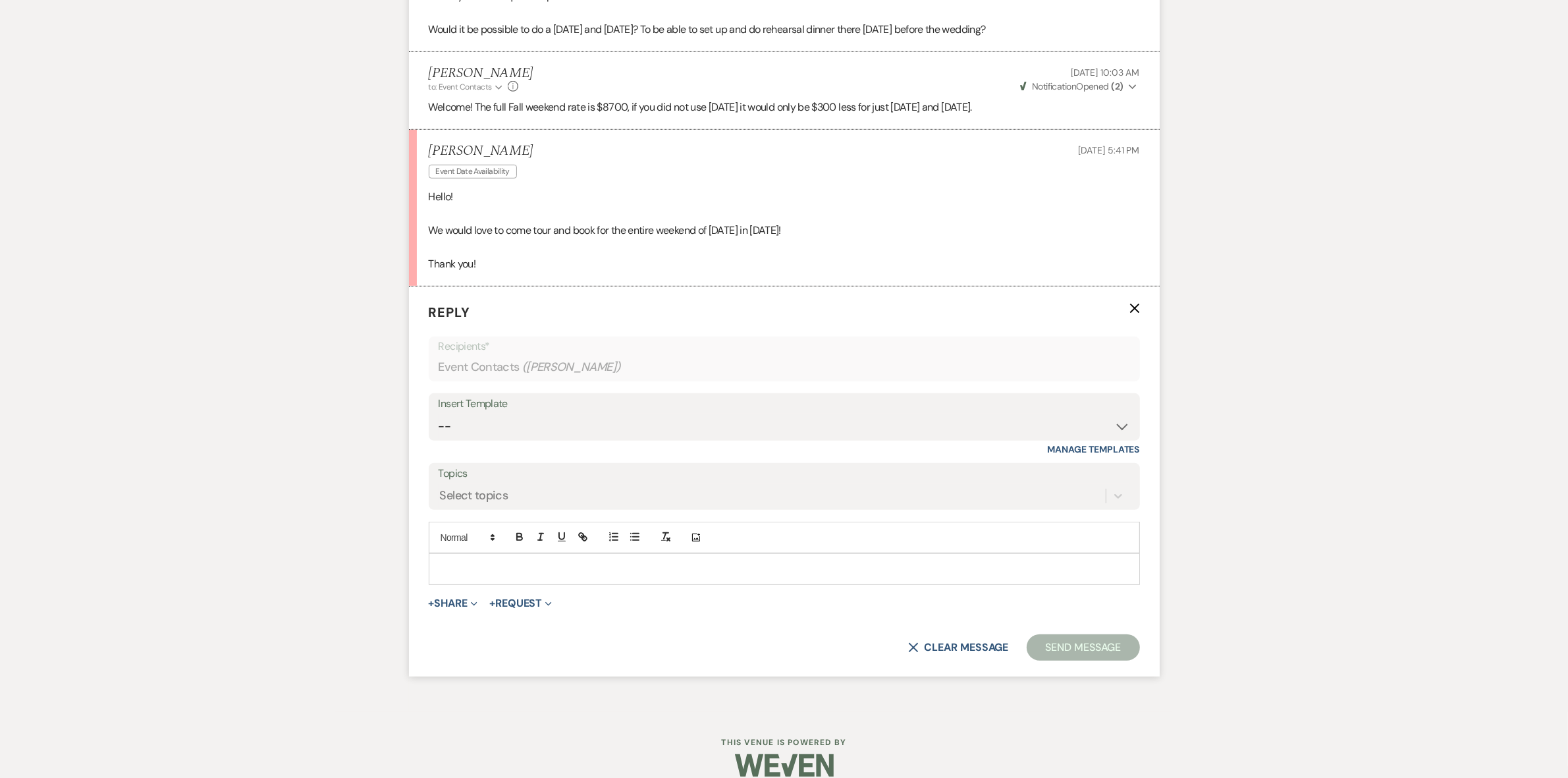
scroll to position [926, 0]
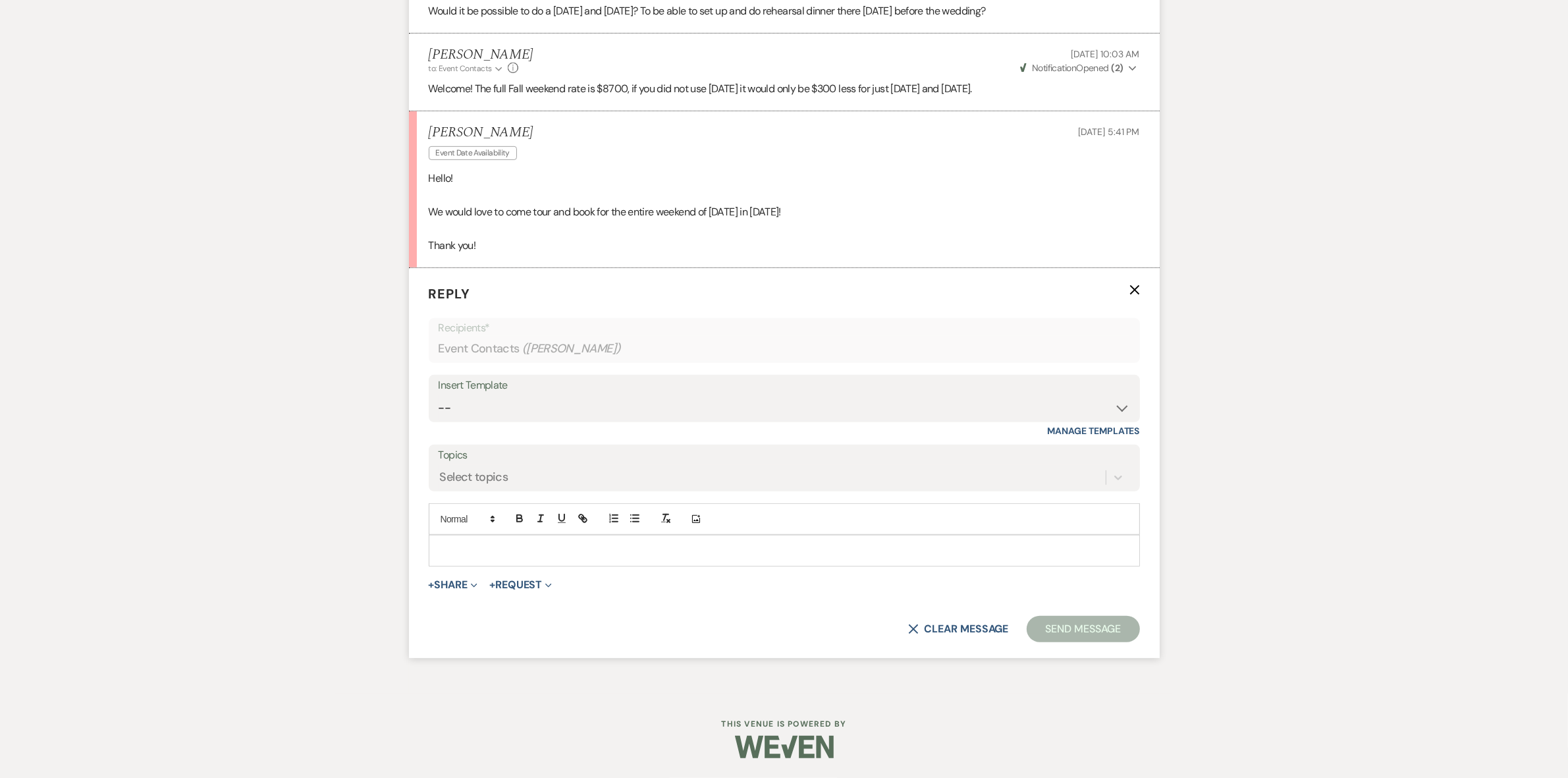
click at [449, 548] on p at bounding box center [784, 551] width 690 height 15
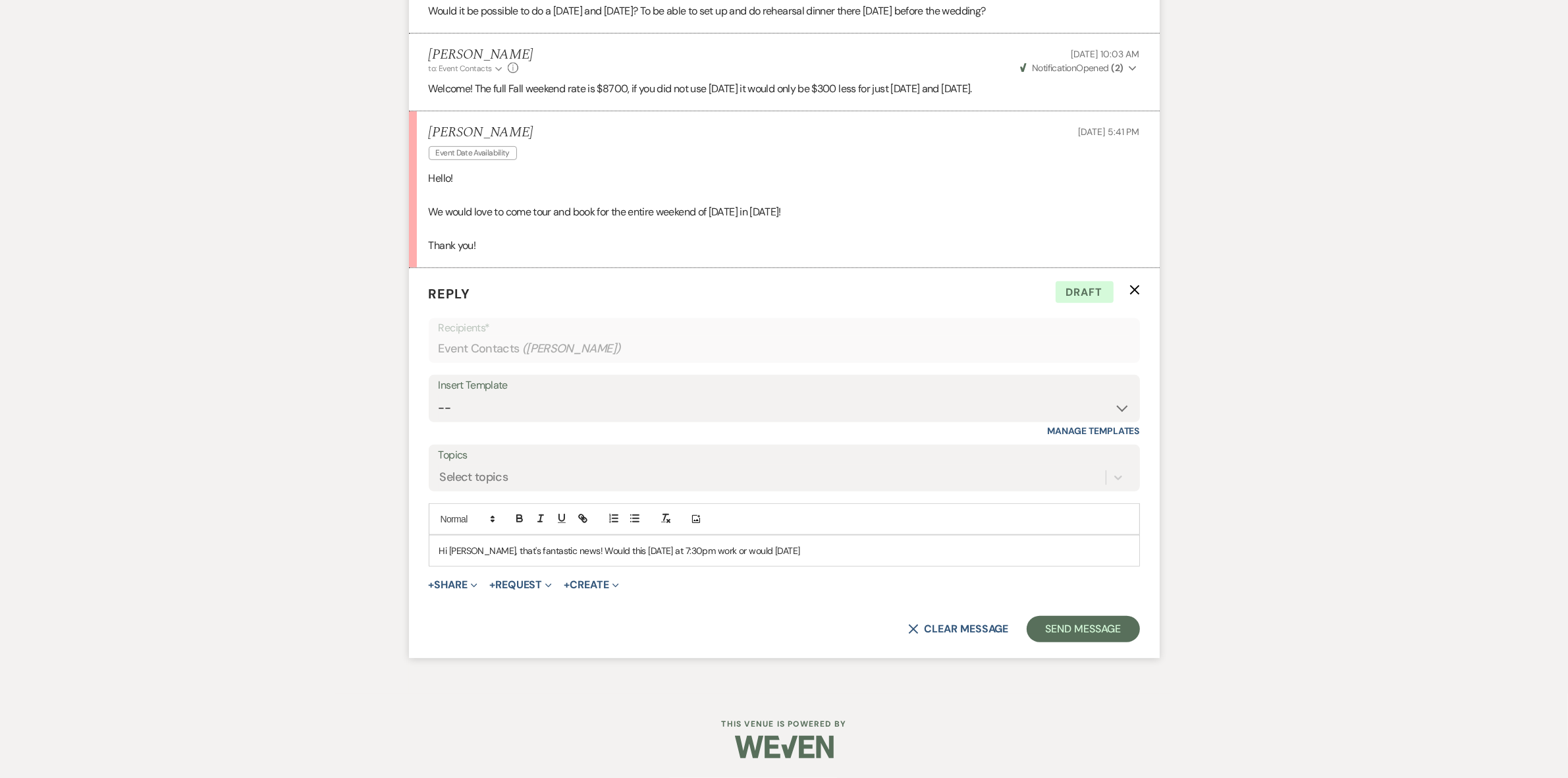
drag, startPoint x: 834, startPoint y: 547, endPoint x: 735, endPoint y: 544, distance: 99.0
click at [735, 544] on p "Hi [PERSON_NAME], that's fantastic news! Would this [DATE] at 7:30pm work or wo…" at bounding box center [784, 551] width 690 height 15
click at [880, 559] on div "Hi [PERSON_NAME], that's fantastic news! Would this [DATE] at 7:30pm work or wo…" at bounding box center [784, 550] width 710 height 30
click at [684, 551] on p "Hi [PERSON_NAME], that's fantastic news! Would this [DATE] at 7:30pm work or wo…" at bounding box center [784, 551] width 690 height 15
click at [675, 554] on p "Hi [PERSON_NAME], that's fantastic news! Would this [DATE] at 7:30pm work or wo…" at bounding box center [784, 551] width 690 height 15
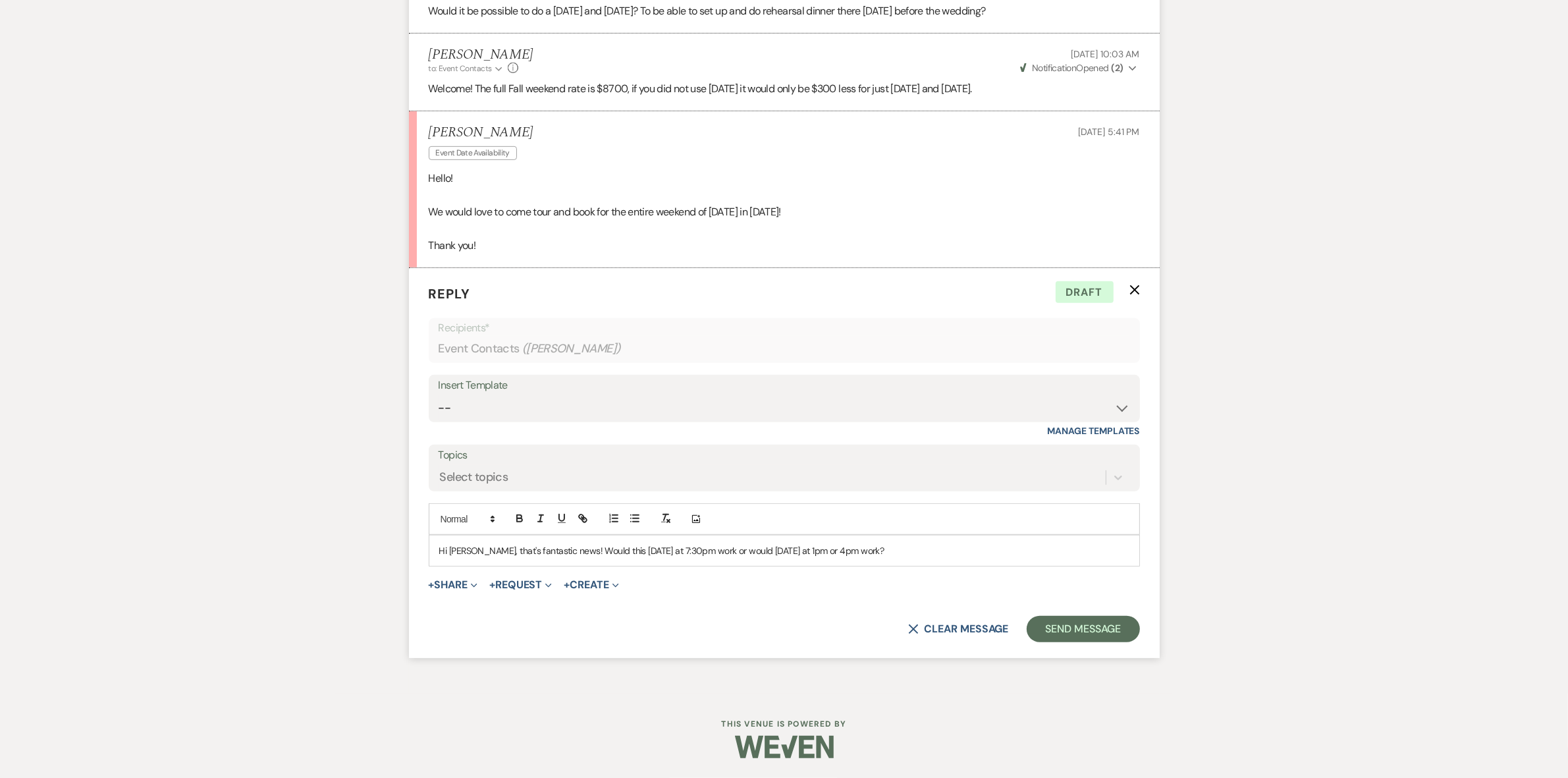
click at [944, 545] on p "Hi [PERSON_NAME], that's fantastic news! Would this [DATE] at 7:30pm work or wo…" at bounding box center [784, 551] width 690 height 15
click at [1002, 552] on p "Hi [PERSON_NAME], that's fantastic news! Would this [DATE] at 7:30pm work or wo…" at bounding box center [784, 551] width 690 height 15
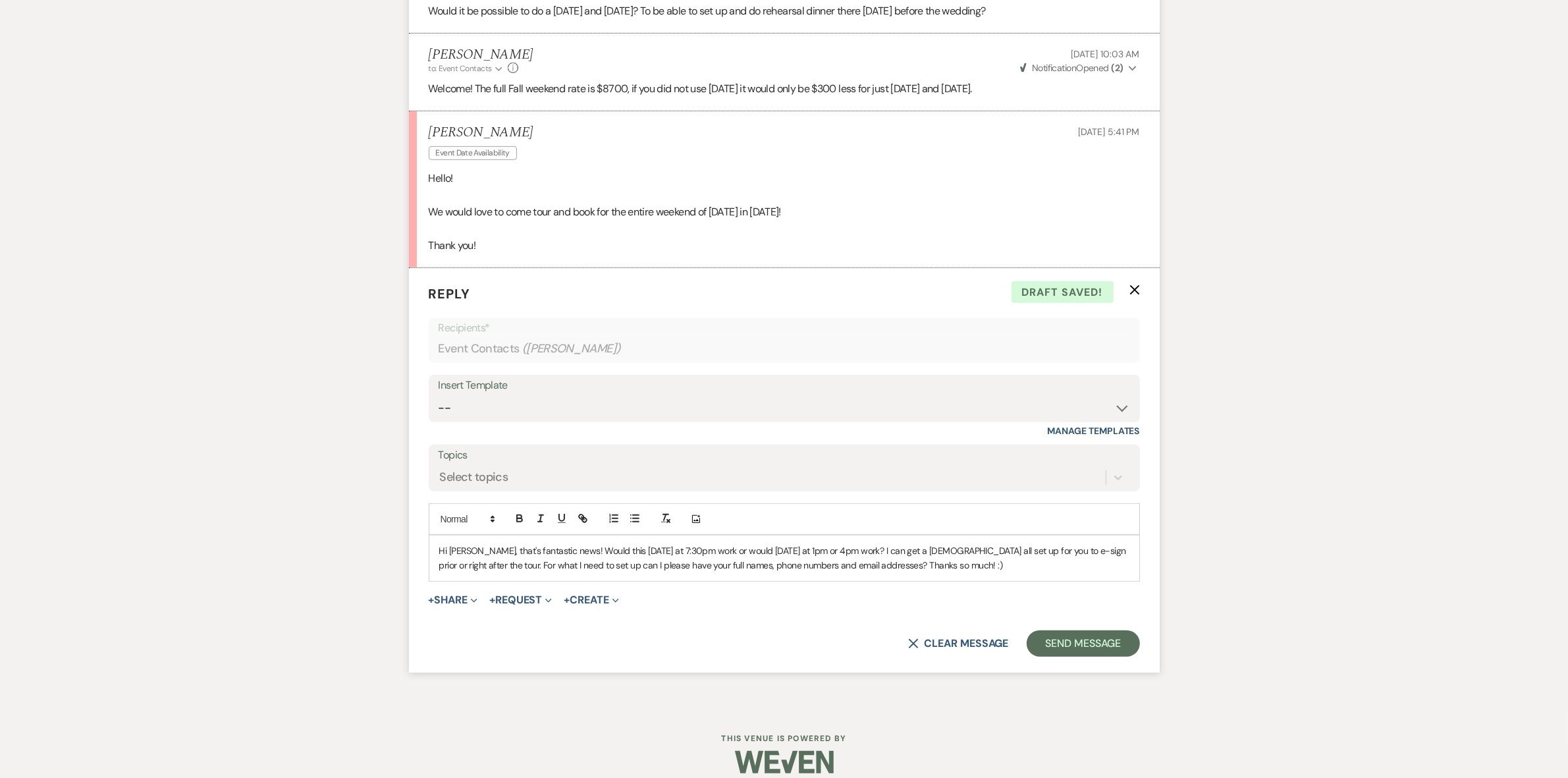
click at [970, 568] on p "Hi [PERSON_NAME], that's fantastic news! Would this [DATE] at 7:30pm work or wo…" at bounding box center [784, 558] width 690 height 30
click at [971, 560] on p "Hi [PERSON_NAME], that's fantastic news! Would this [DATE] at 7:30pm work or wo…" at bounding box center [784, 558] width 690 height 30
click at [970, 564] on p "Hi [PERSON_NAME], that's fantastic news! Would this [DATE] at 7:30pm work or wo…" at bounding box center [784, 558] width 690 height 30
click at [1090, 648] on button "Send Message" at bounding box center [1083, 644] width 112 height 26
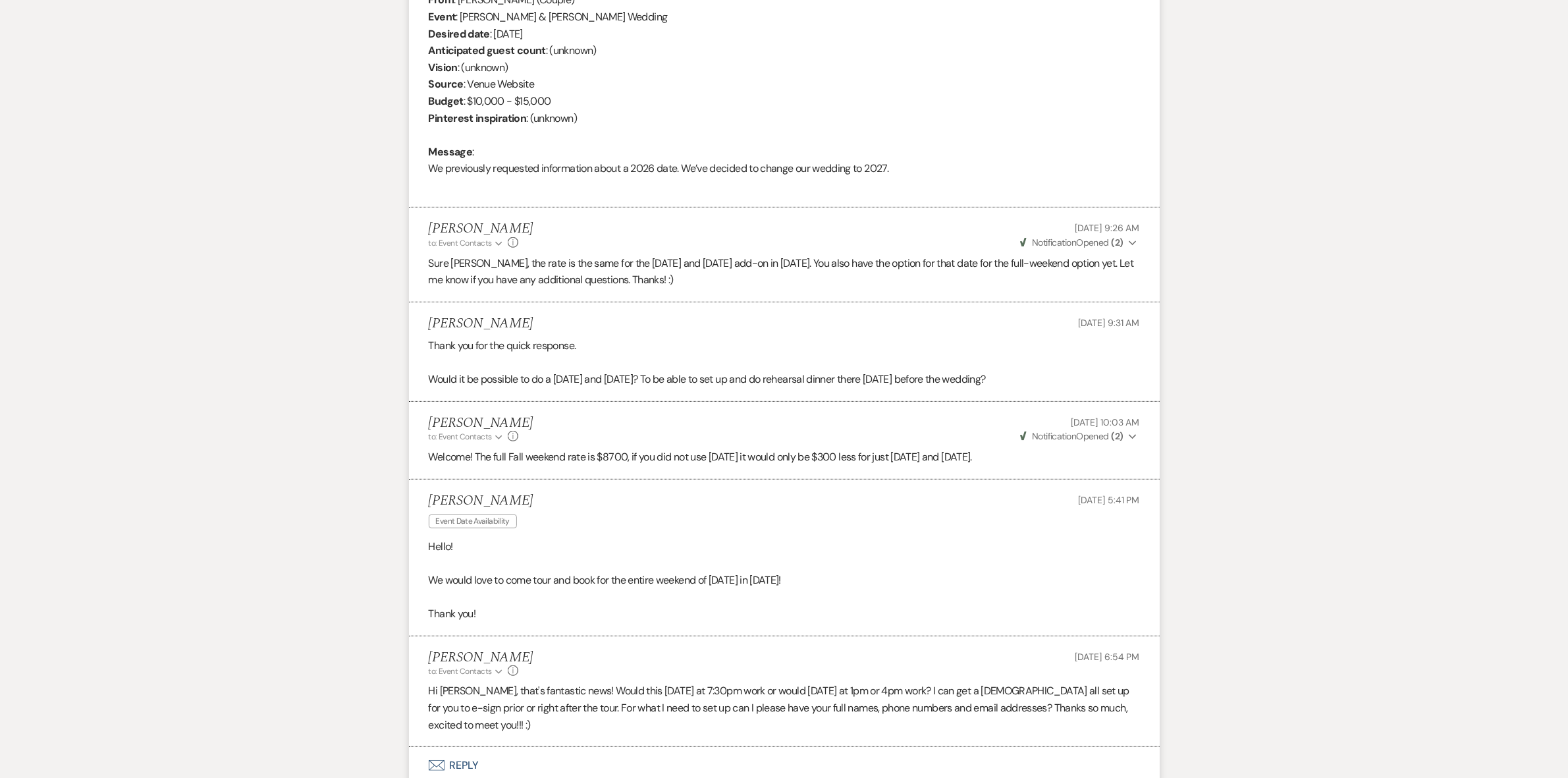
scroll to position [669, 0]
